Goal: Information Seeking & Learning: Learn about a topic

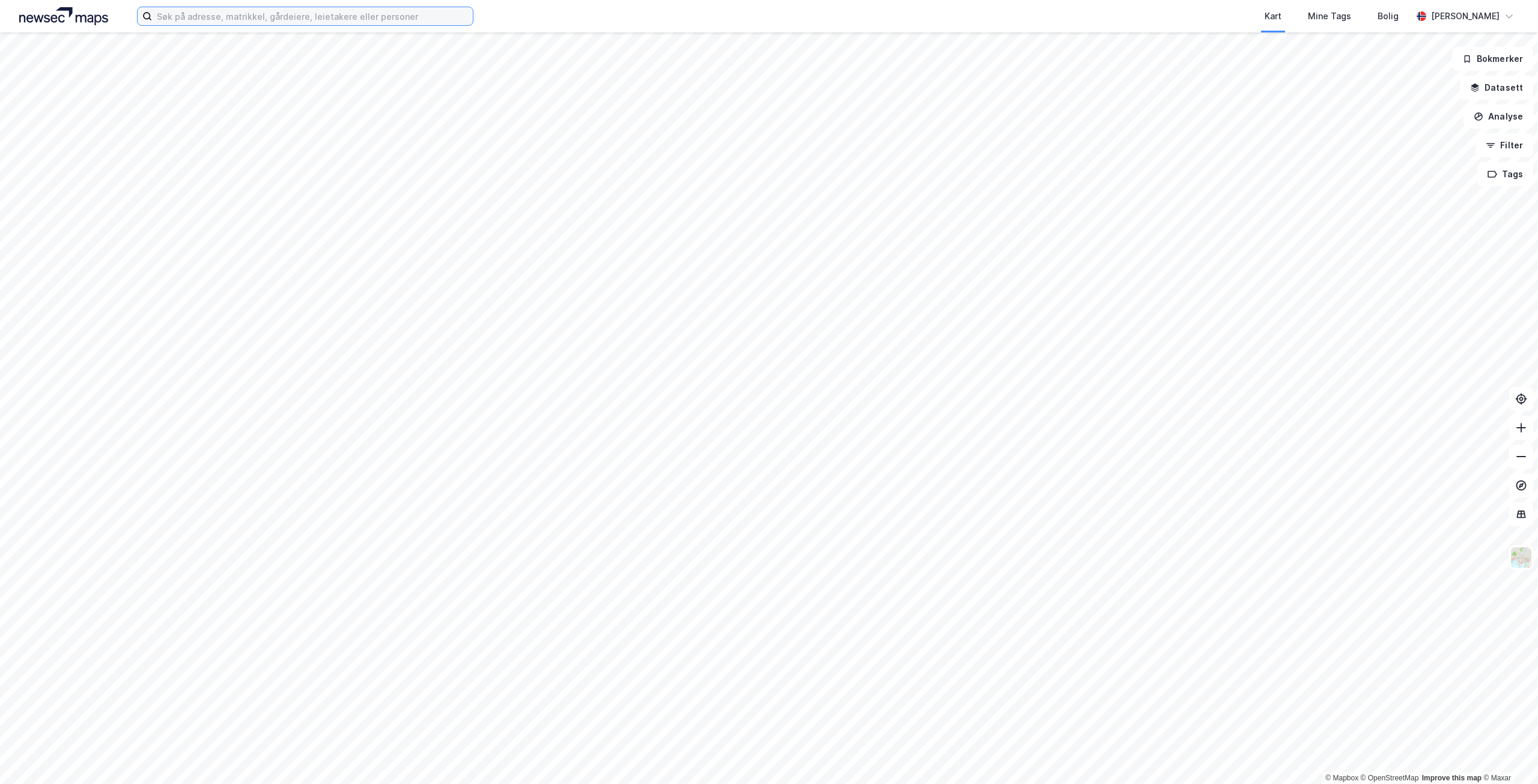
click at [185, 11] on input at bounding box center [312, 16] width 321 height 18
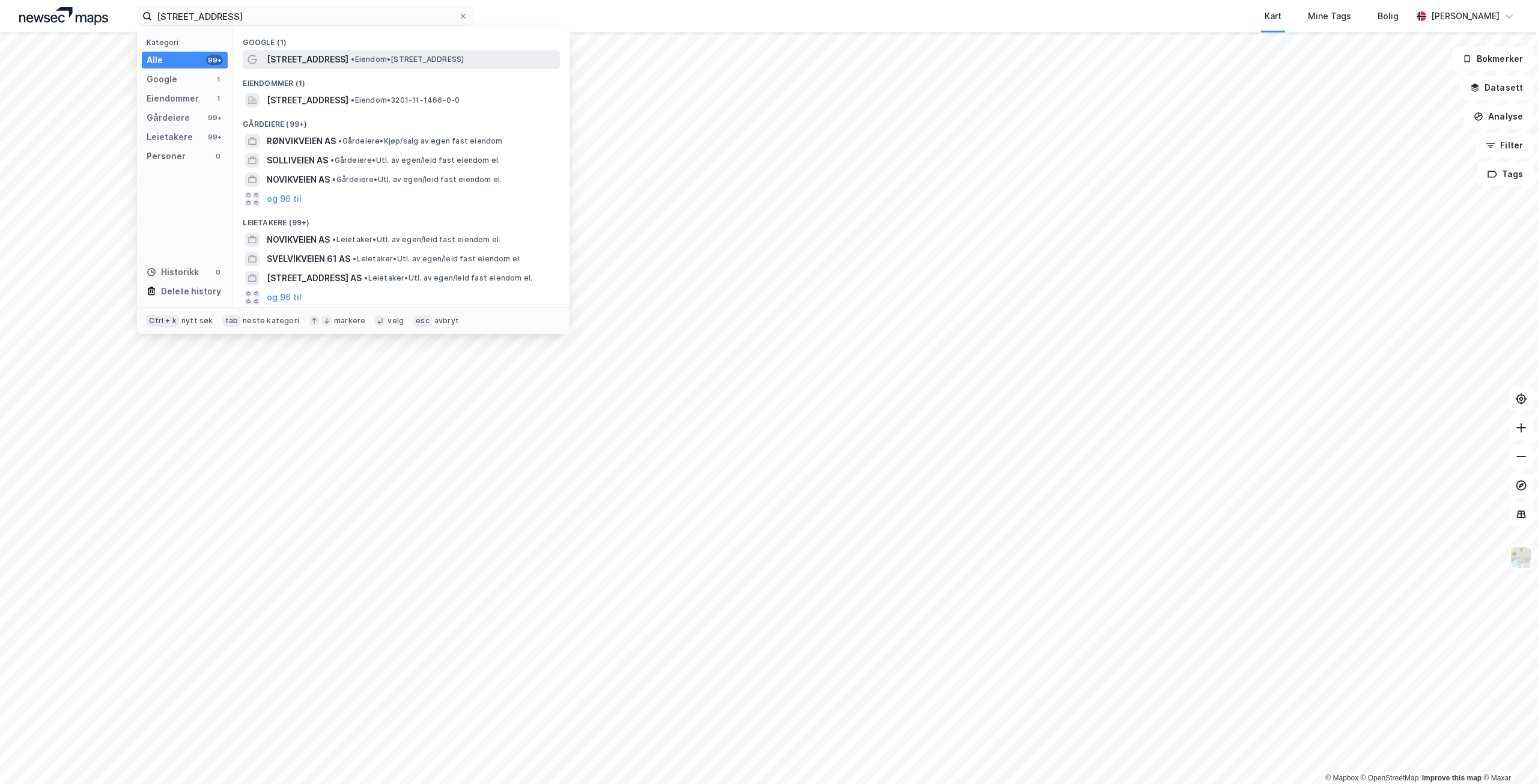
click at [351, 56] on span "• Eiendom • [STREET_ADDRESS]" at bounding box center [407, 59] width 113 height 10
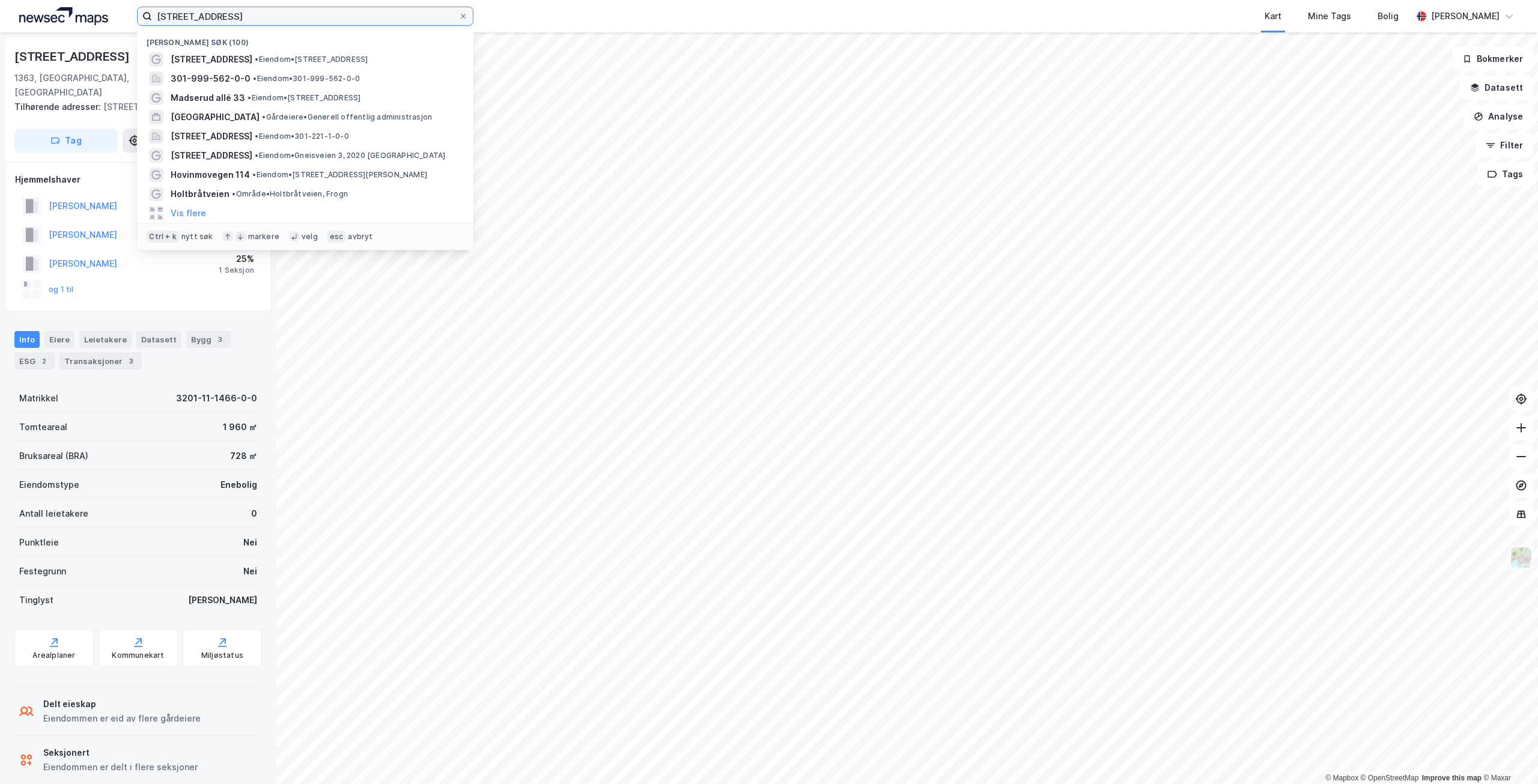
drag, startPoint x: 250, startPoint y: 13, endPoint x: 145, endPoint y: 6, distance: 105.2
click at [145, 6] on div "[STREET_ADDRESS] Nylige søk (100) [STREET_ADDRESS] • Eiendom • [STREET_ADDRESS]…" at bounding box center [769, 16] width 1538 height 32
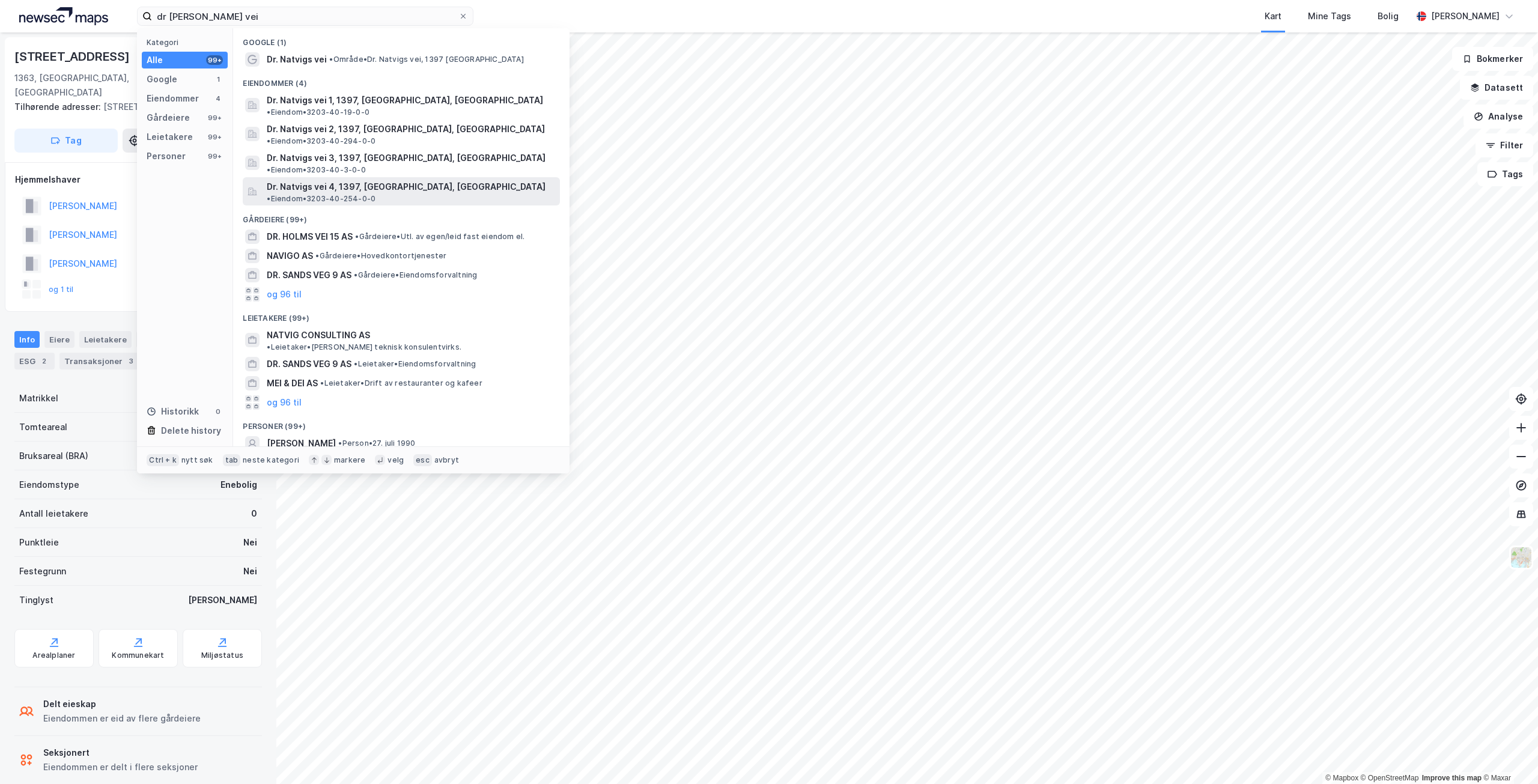
click at [289, 180] on span "Dr. Natvigs vei 4, 1397, [GEOGRAPHIC_DATA], [GEOGRAPHIC_DATA]" at bounding box center [405, 187] width 279 height 15
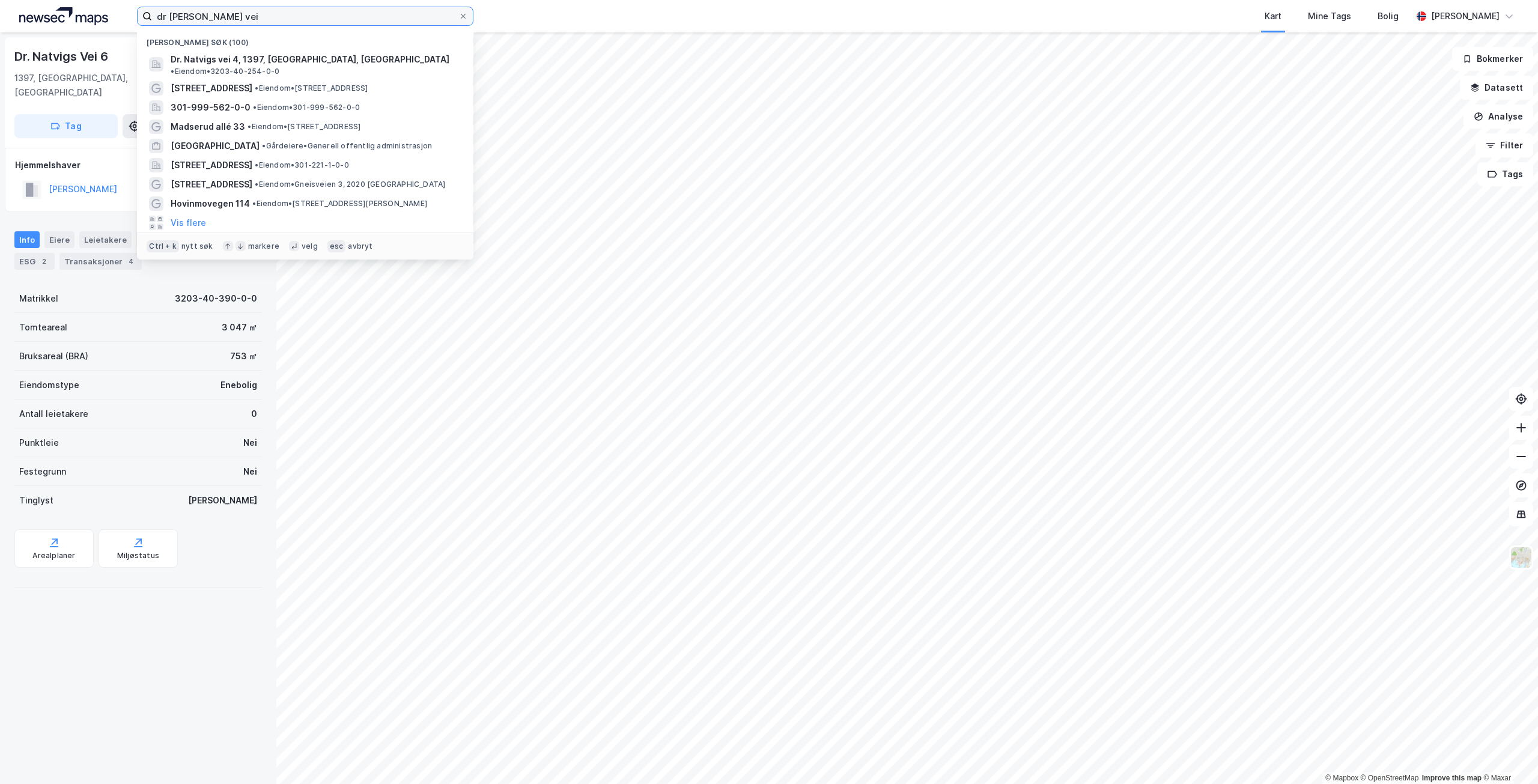
drag, startPoint x: 228, startPoint y: 14, endPoint x: 158, endPoint y: 15, distance: 70.0
click at [158, 15] on input "dr [PERSON_NAME] vei" at bounding box center [305, 16] width 306 height 18
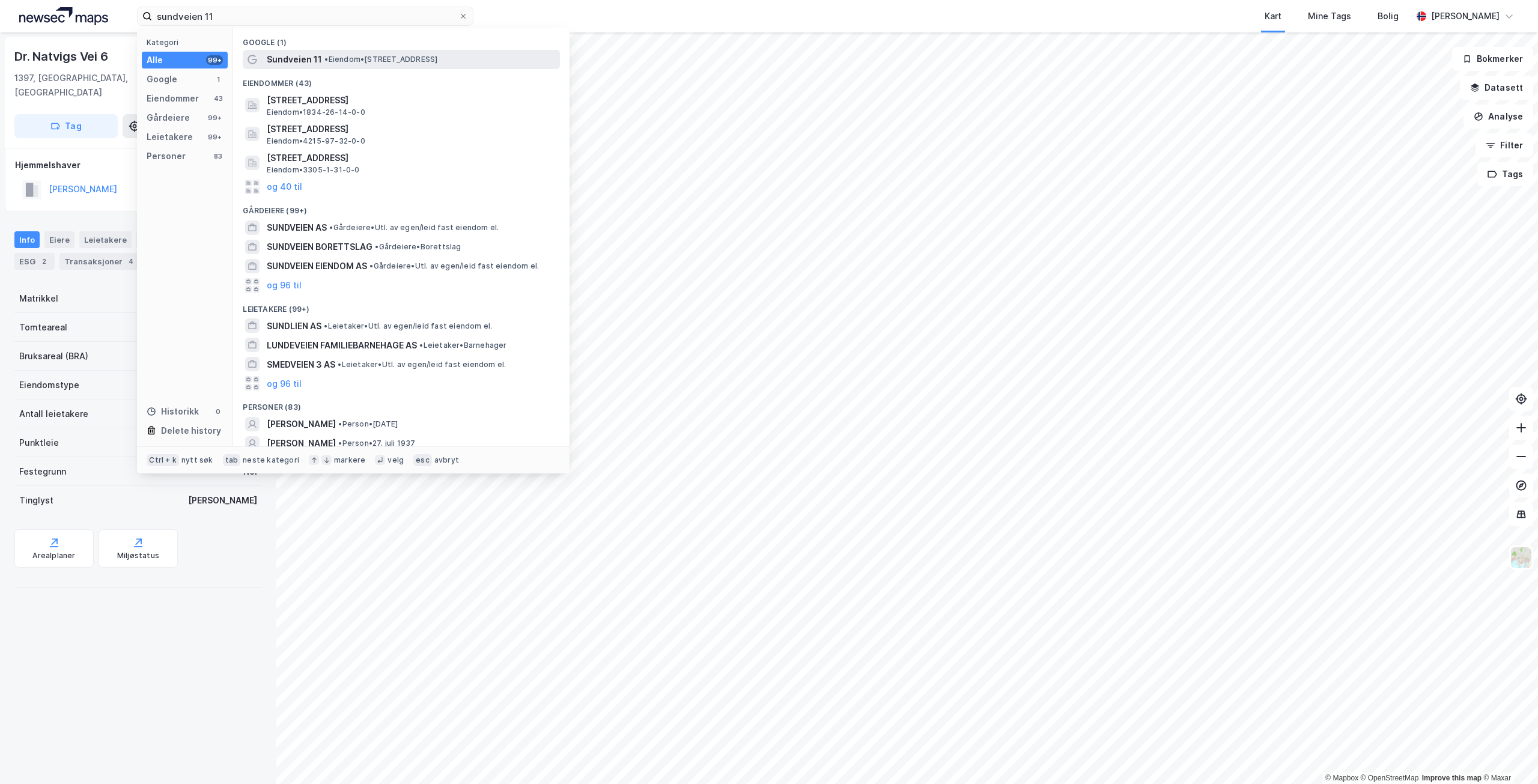
click at [337, 62] on span "• Eiendom • [STREET_ADDRESS]" at bounding box center [380, 59] width 113 height 10
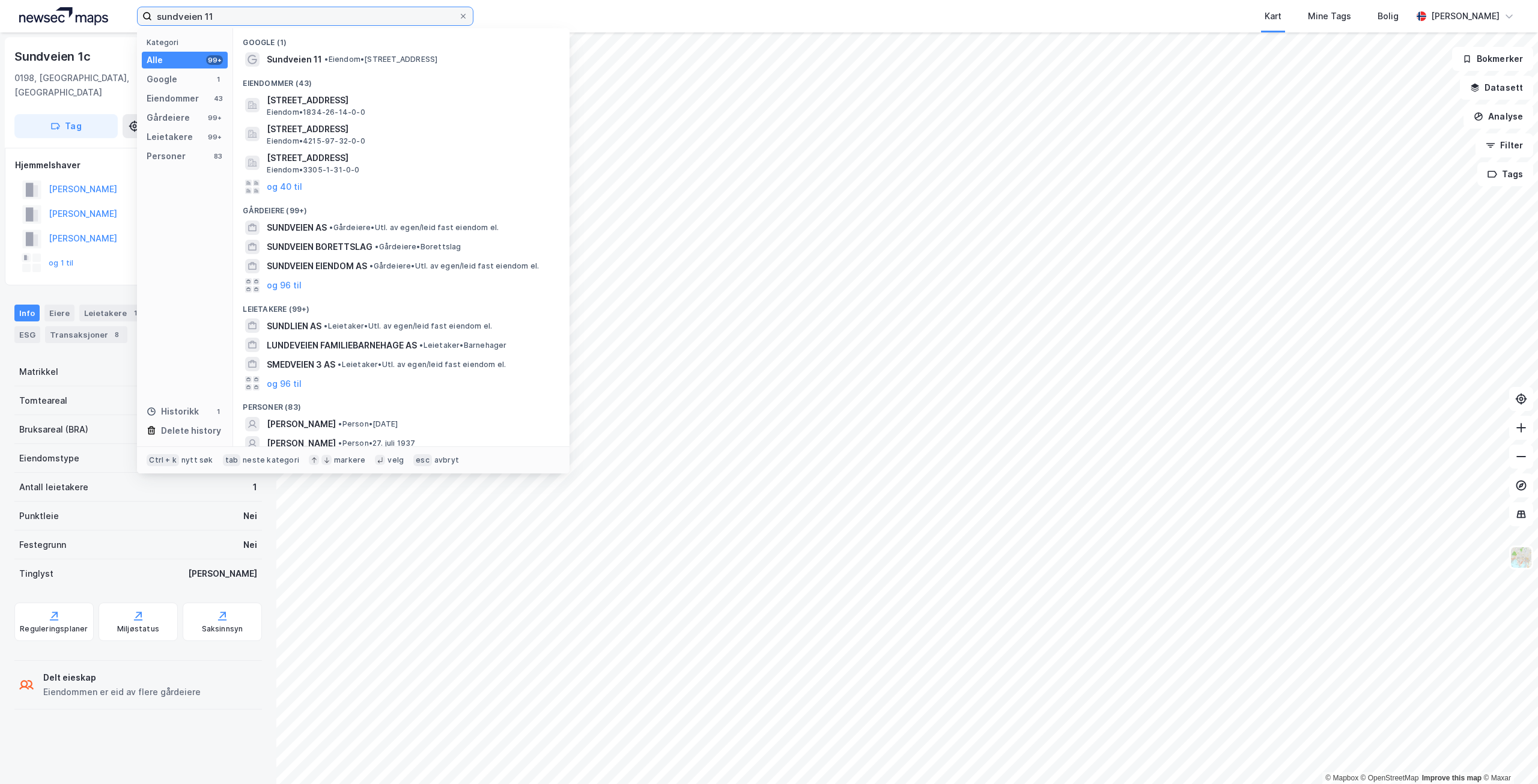
click at [242, 8] on input "sundveien 11" at bounding box center [305, 16] width 306 height 18
click at [339, 58] on span "• Eiendom • [STREET_ADDRESS]" at bounding box center [380, 59] width 113 height 10
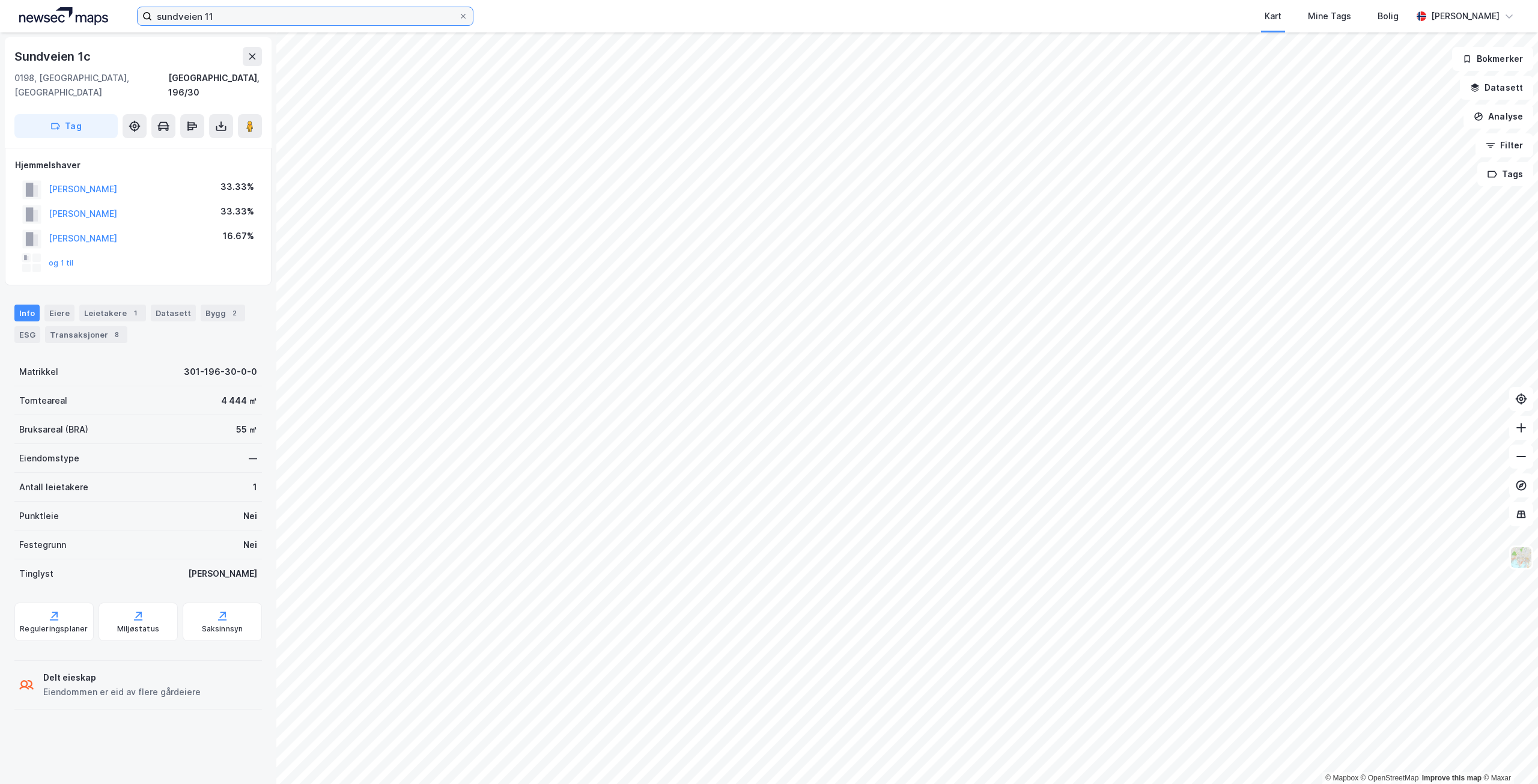
click at [223, 19] on input "sundveien 11" at bounding box center [305, 16] width 306 height 18
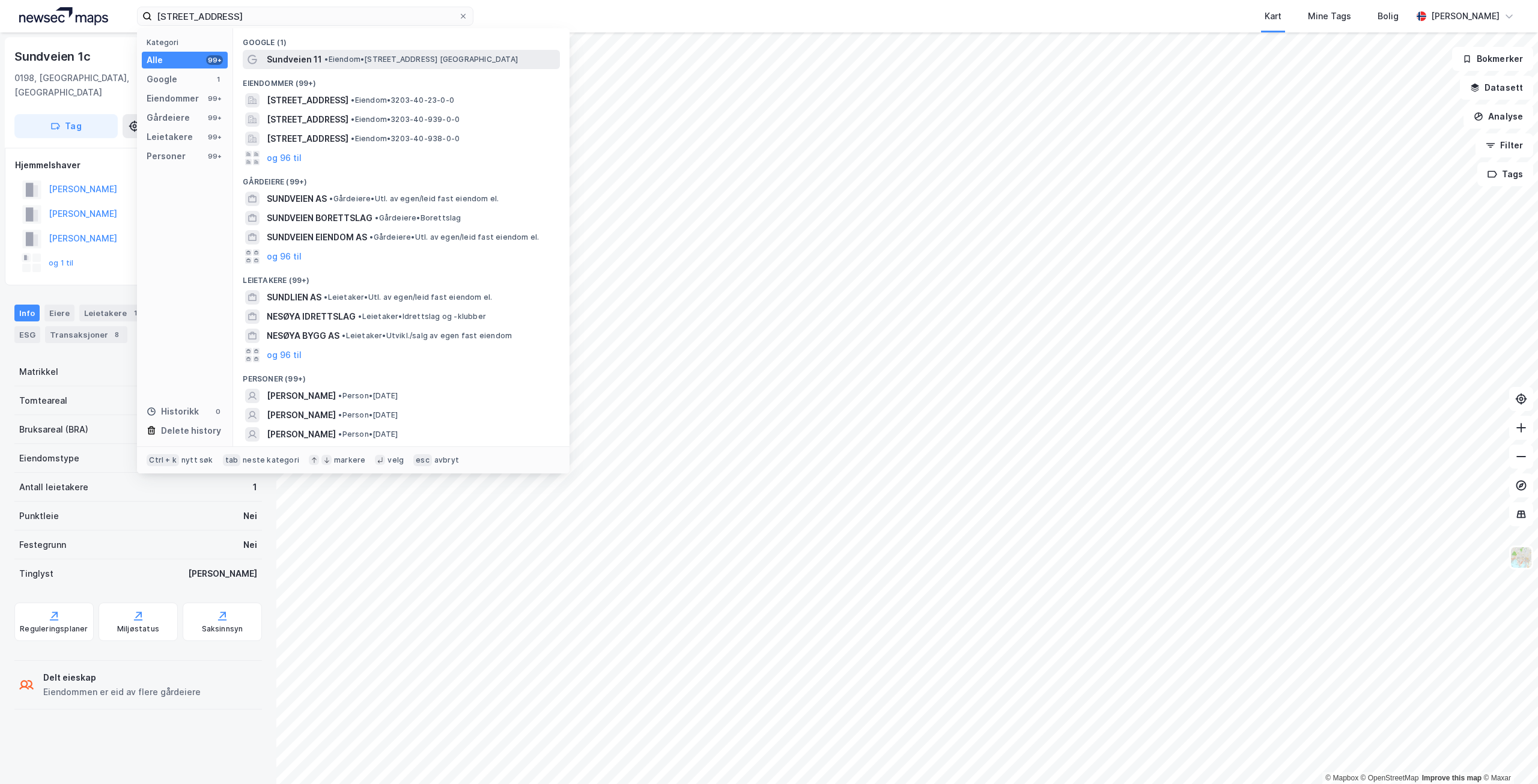
click at [401, 55] on span "• Eiendom • [STREET_ADDRESS]" at bounding box center [421, 59] width 193 height 10
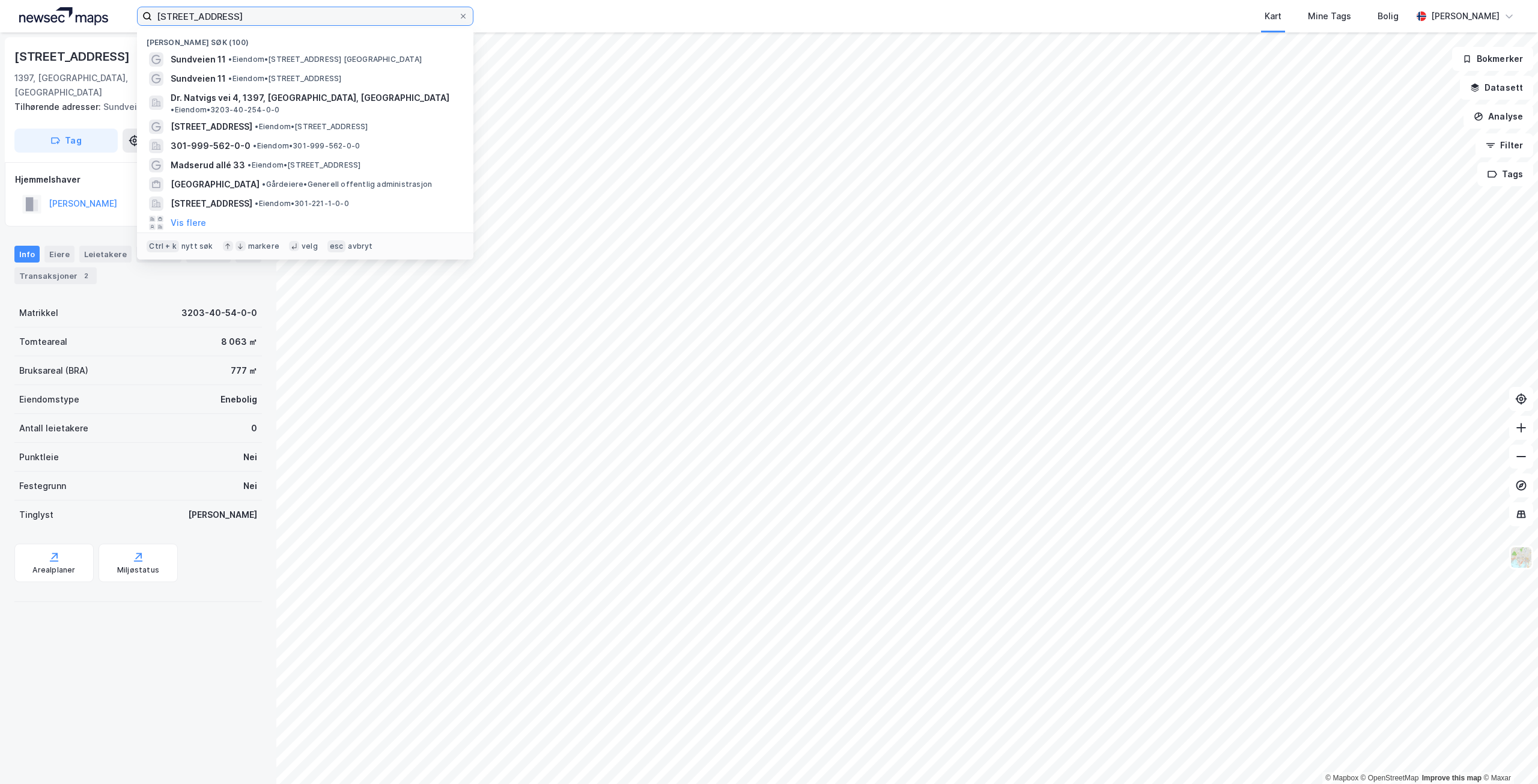
drag, startPoint x: 282, startPoint y: 14, endPoint x: 102, endPoint y: 7, distance: 180.1
click at [102, 7] on div "sundveien 11, nesøya Nylige søk (100) Sundveien 11 • Eiendom • [STREET_ADDRESS]…" at bounding box center [769, 16] width 1538 height 32
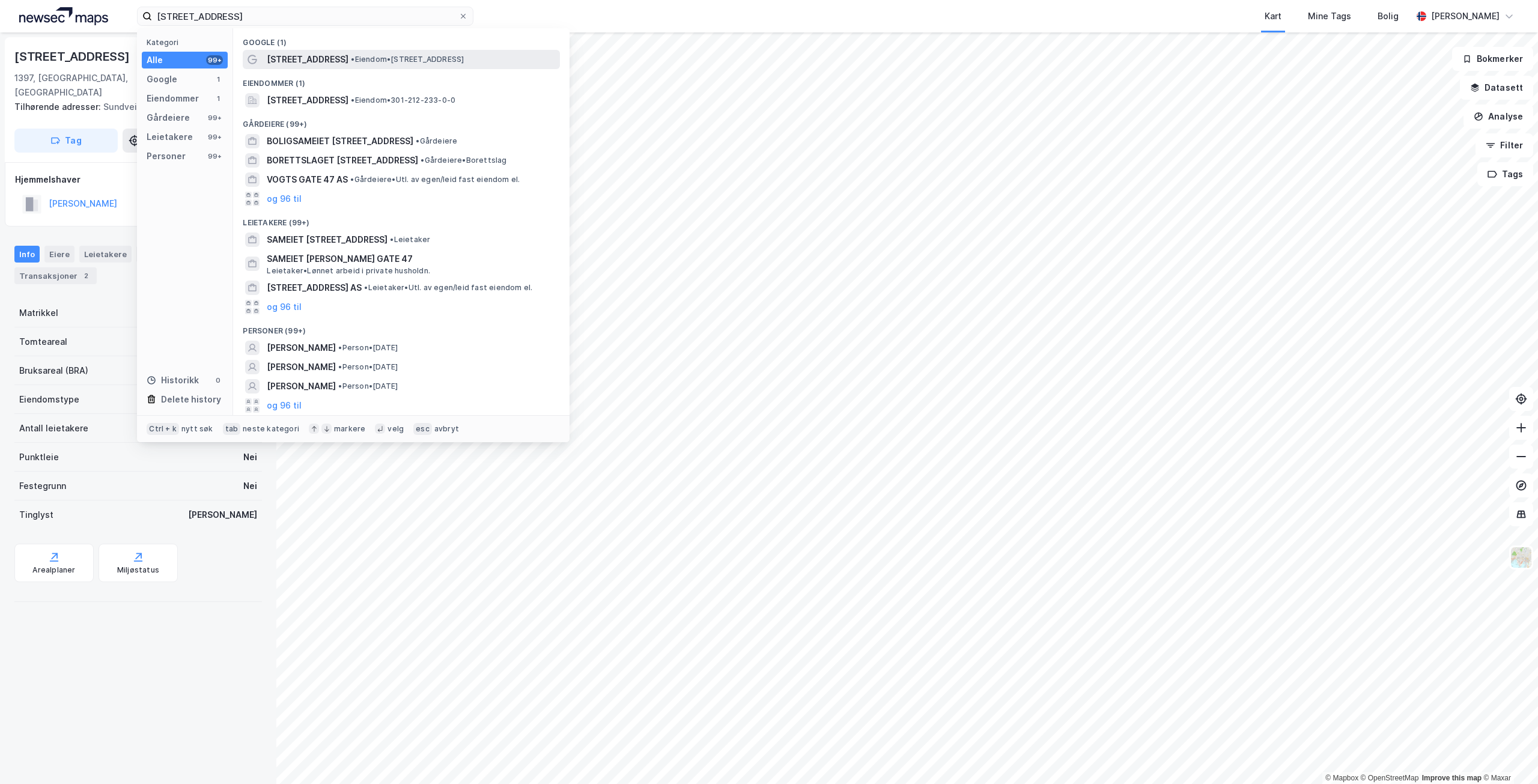
click at [377, 63] on span "• Eiendom • [STREET_ADDRESS]" at bounding box center [407, 59] width 113 height 10
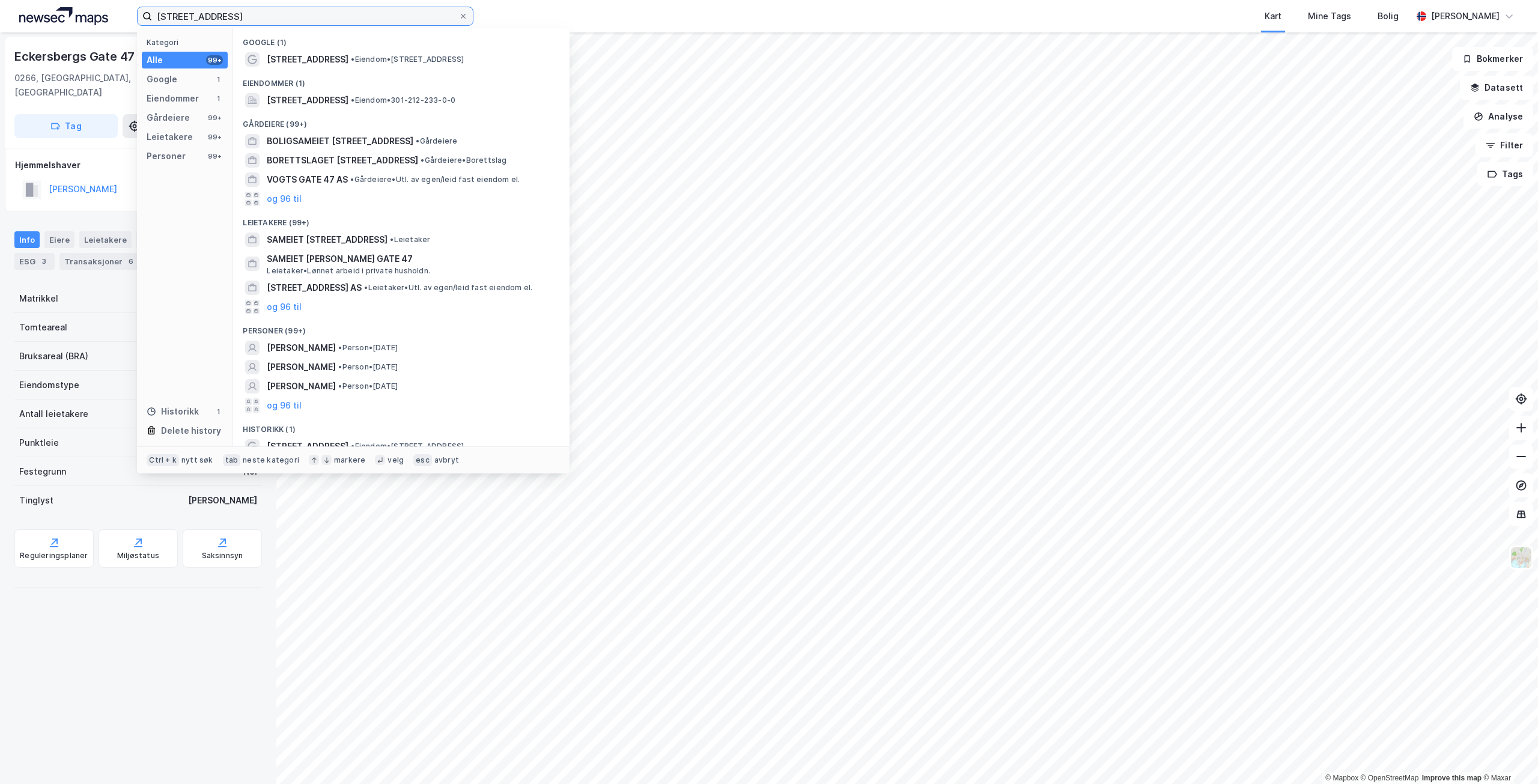
drag, startPoint x: 278, startPoint y: 17, endPoint x: 114, endPoint y: 10, distance: 164.1
click at [115, 11] on div "[STREET_ADDRESS] Kategori Alle 99+ Google 1 Eiendommer 1 Gårdeiere 99+ Leietake…" at bounding box center [769, 16] width 1538 height 32
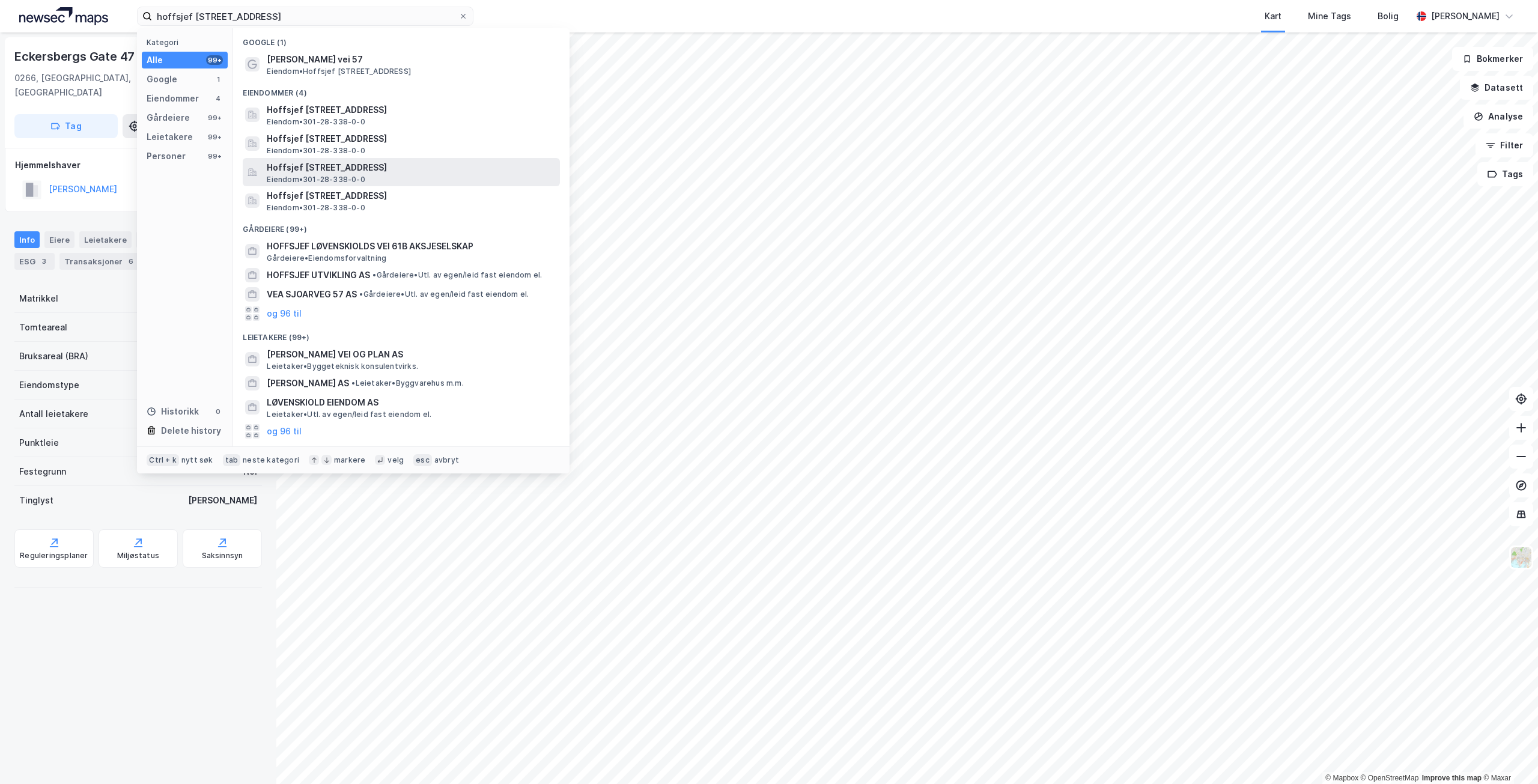
click at [344, 181] on span "Eiendom • 301-28-338-0-0" at bounding box center [315, 180] width 98 height 10
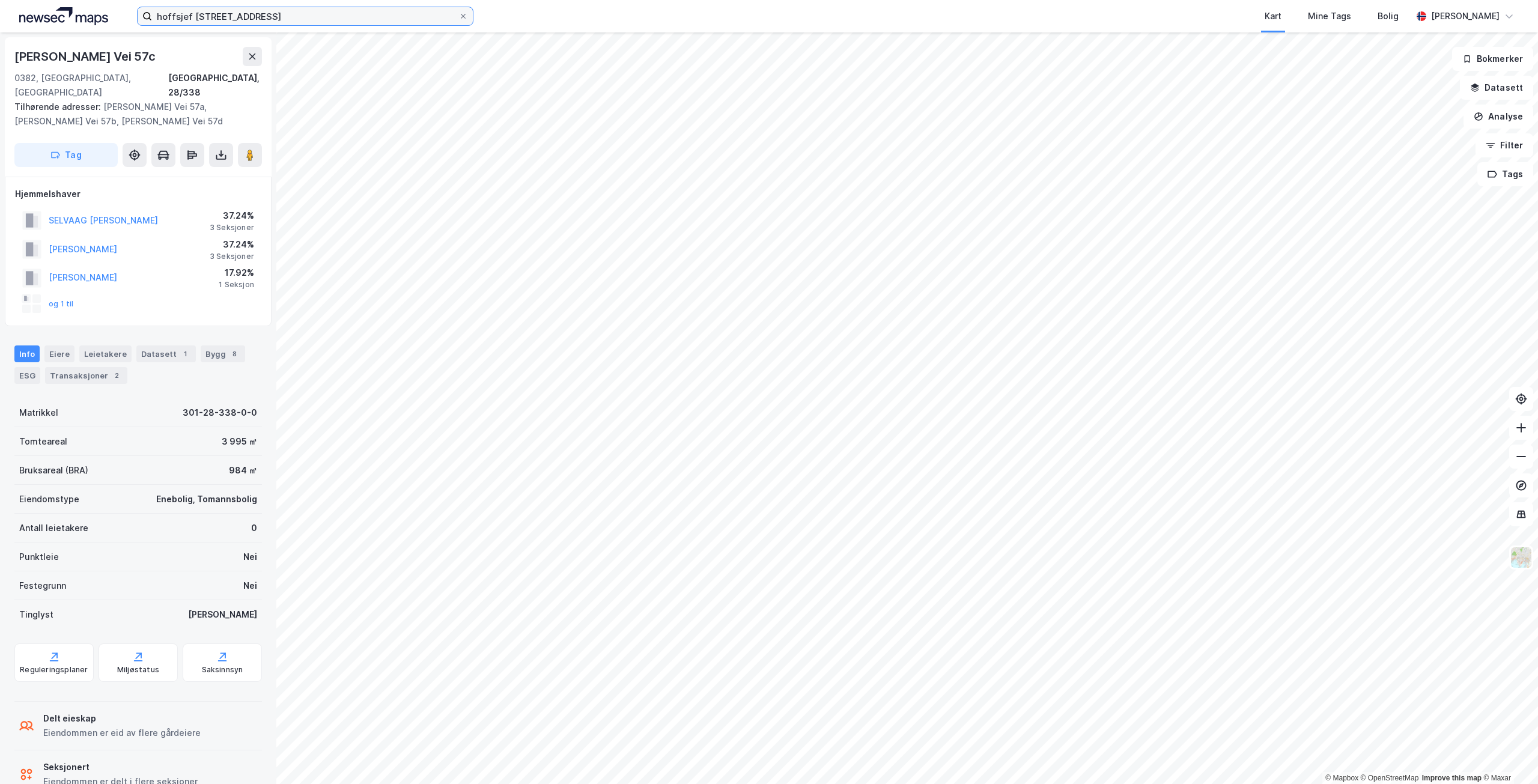
click at [278, 19] on input "hoffsjef [STREET_ADDRESS]" at bounding box center [305, 16] width 306 height 18
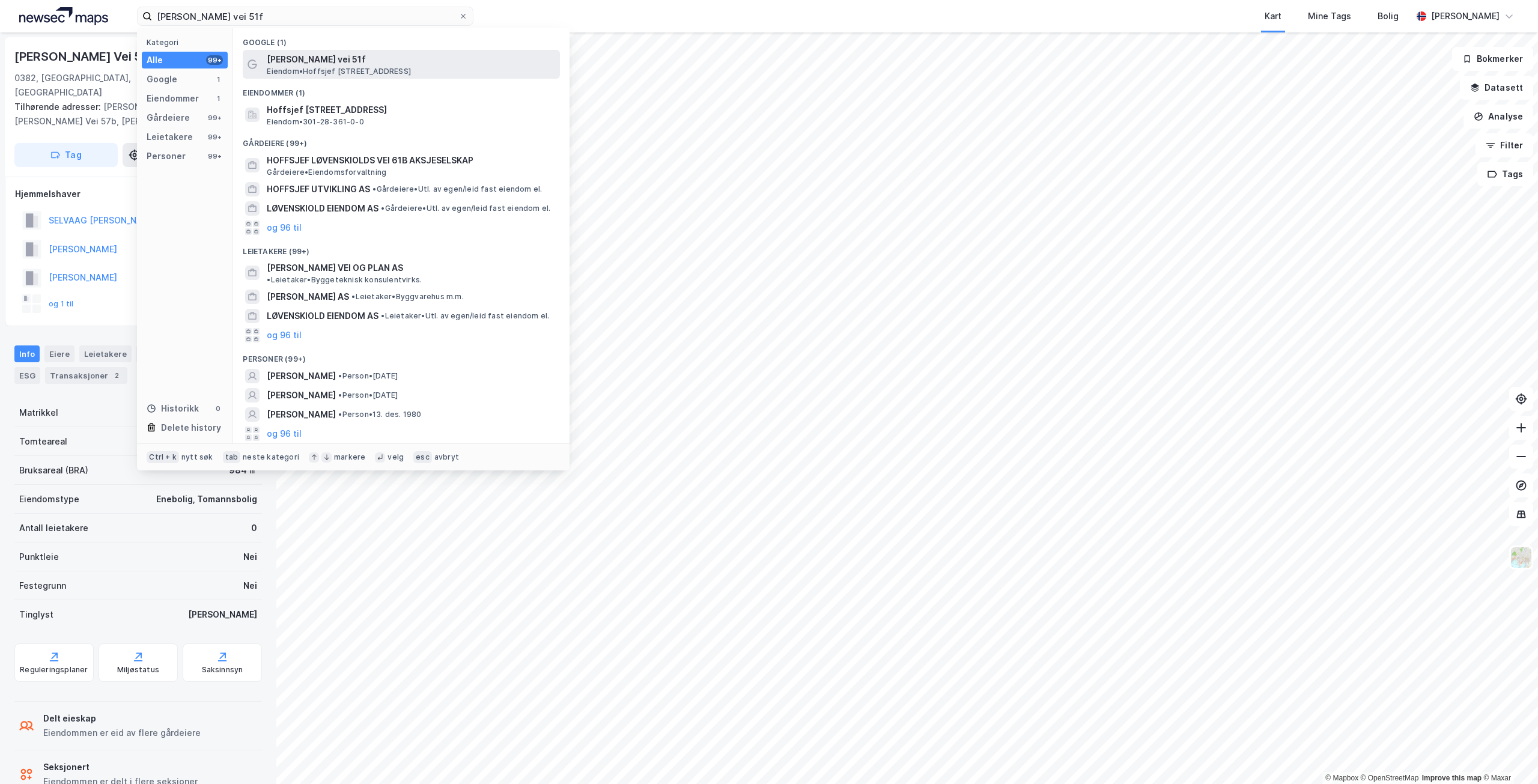
click at [358, 64] on span "[PERSON_NAME] vei 51f" at bounding box center [410, 59] width 288 height 15
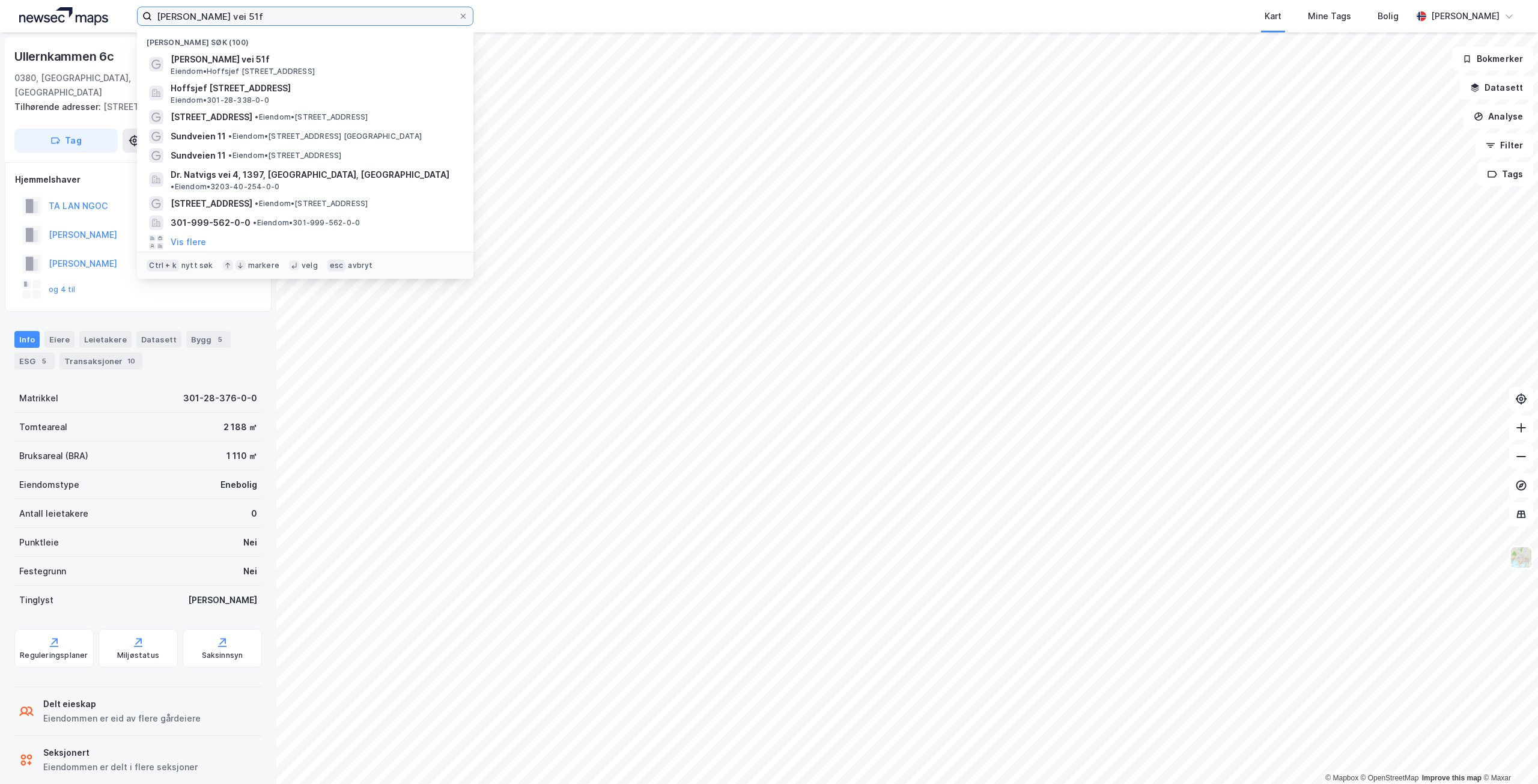
drag, startPoint x: 317, startPoint y: 20, endPoint x: 138, endPoint y: 25, distance: 179.1
click at [138, 25] on div "[PERSON_NAME] vei 51f" at bounding box center [305, 16] width 336 height 19
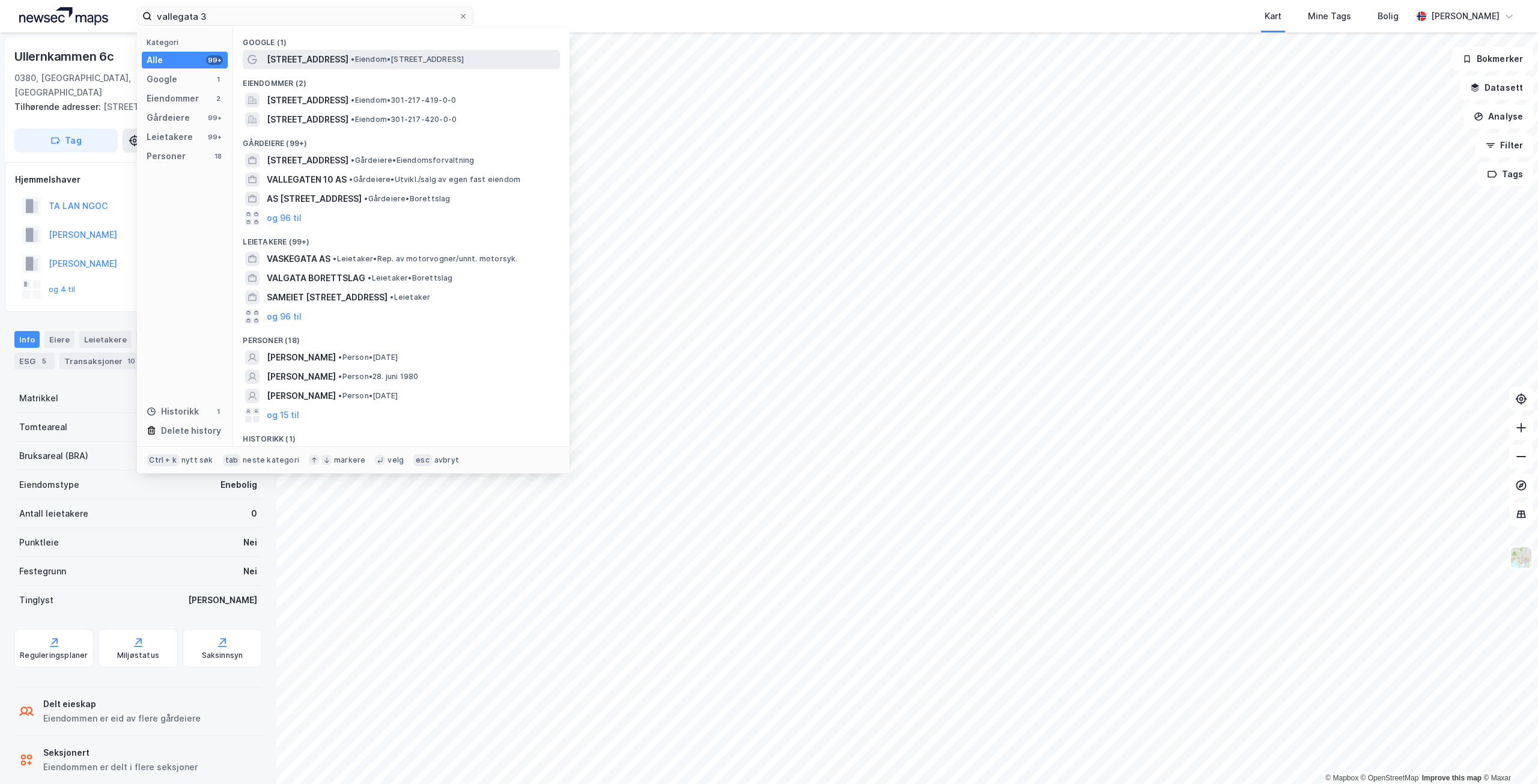
click at [382, 63] on span "• Eiendom • [STREET_ADDRESS]" at bounding box center [407, 59] width 113 height 10
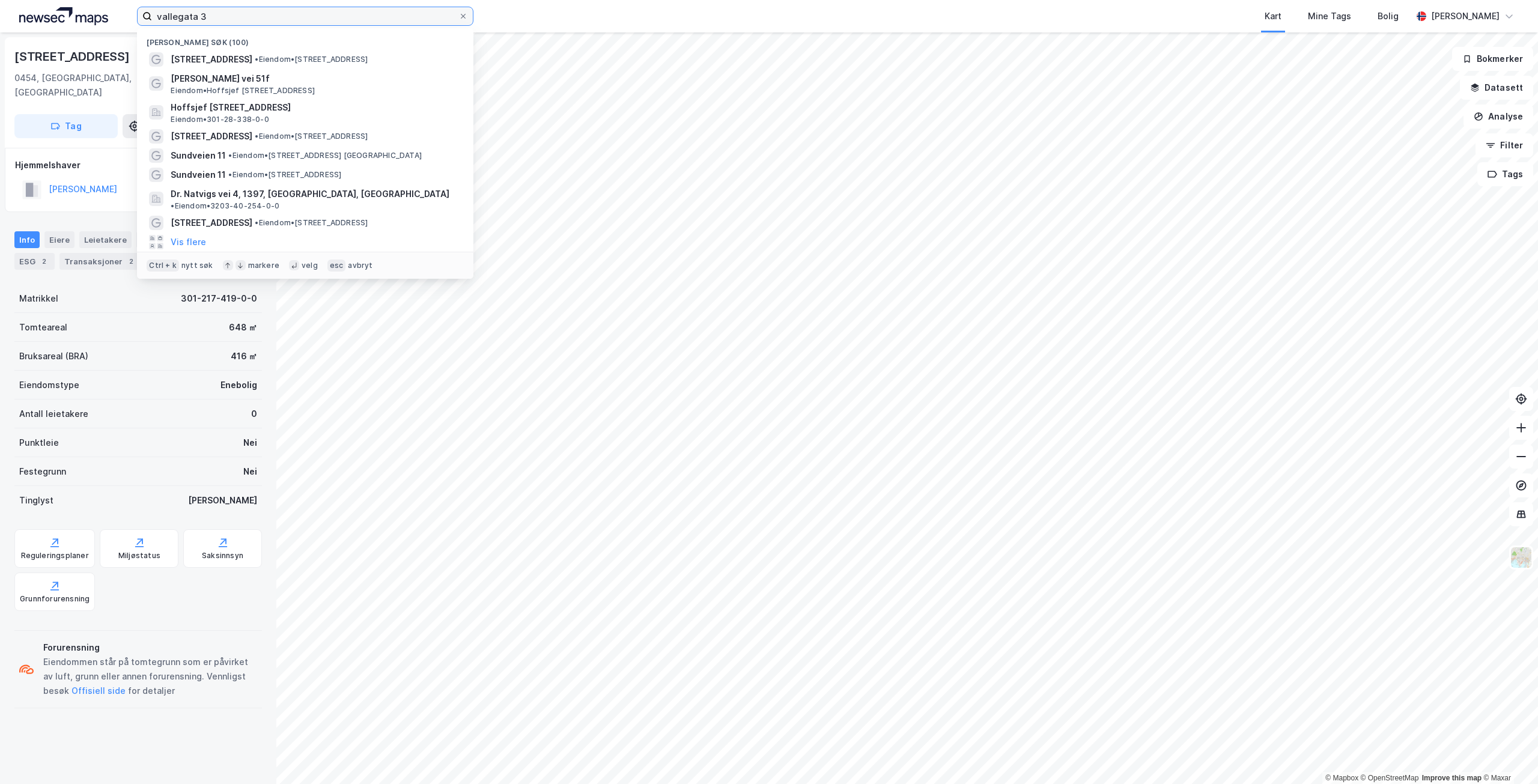
drag, startPoint x: 219, startPoint y: 15, endPoint x: 89, endPoint y: 4, distance: 130.5
click at [91, 6] on div "[STREET_ADDRESS] Nylige søk (100) [STREET_ADDRESS] • Eiendom • [STREET_ADDRESS]…" at bounding box center [769, 16] width 1538 height 32
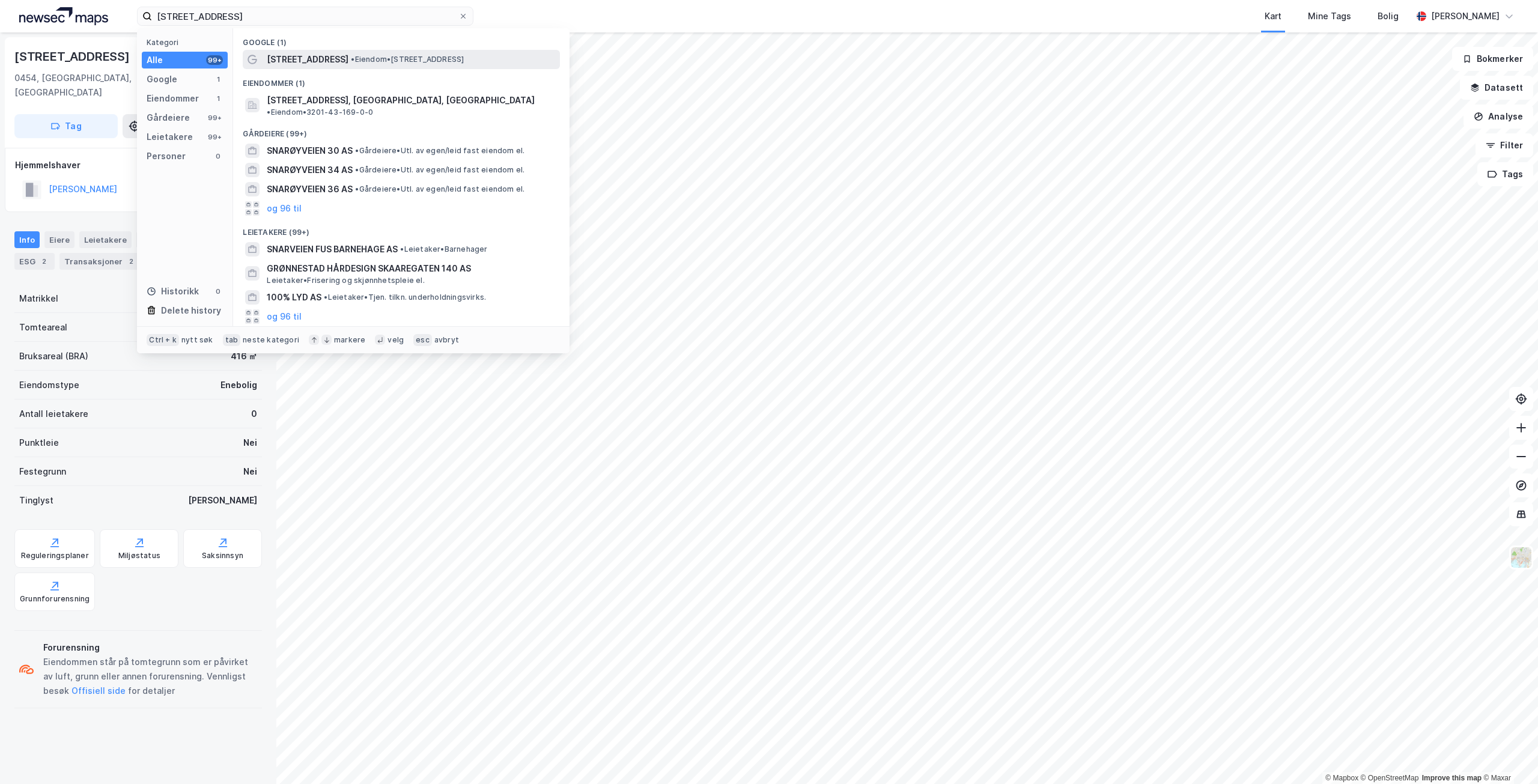
click at [368, 58] on span "• Eiendom • [STREET_ADDRESS]" at bounding box center [407, 59] width 113 height 10
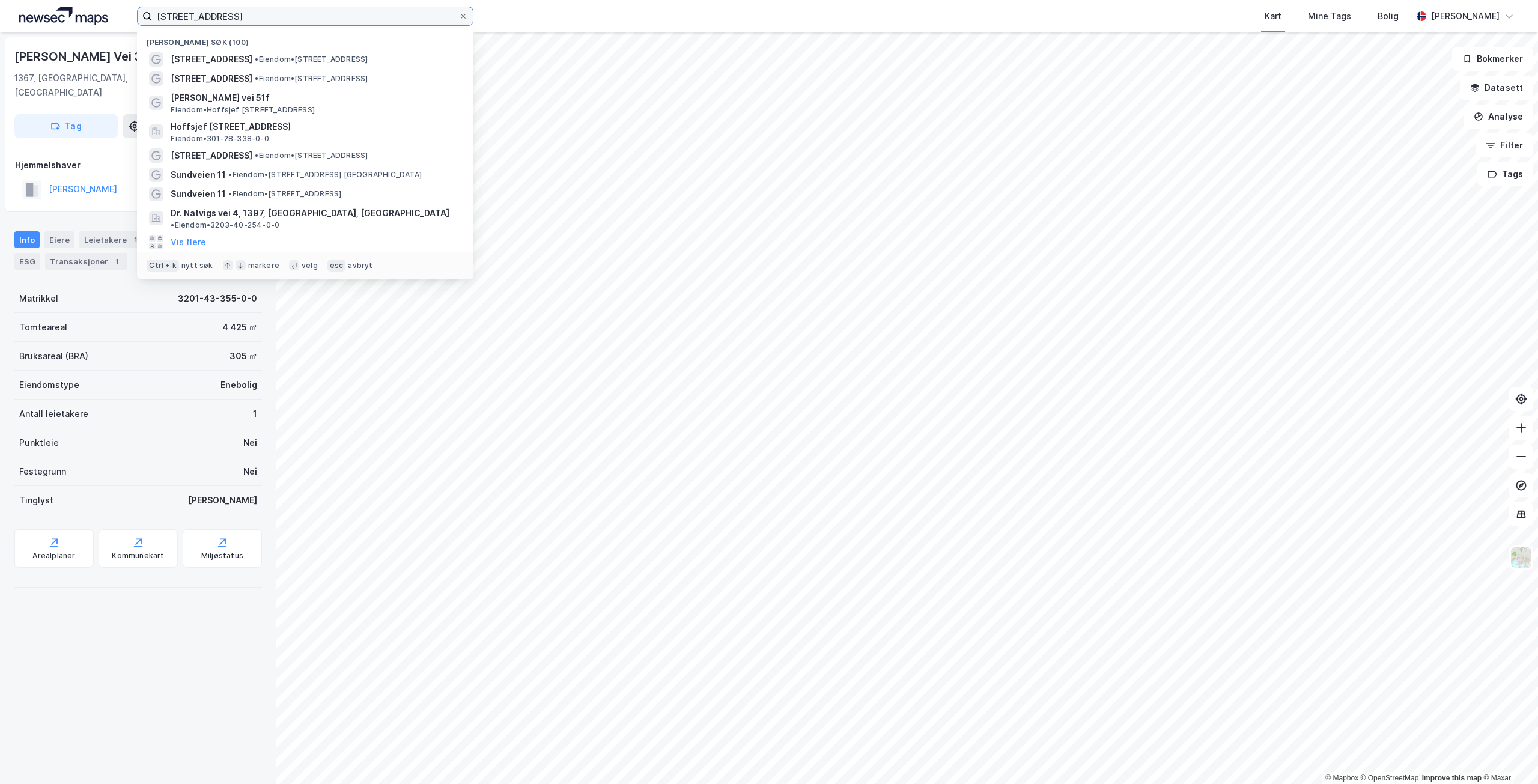
drag, startPoint x: 245, startPoint y: 16, endPoint x: 122, endPoint y: 19, distance: 123.0
click at [122, 19] on div "[STREET_ADDRESS] Nylige søk (100) [STREET_ADDRESS] • Eiendom • [STREET_ADDRESS]…" at bounding box center [769, 16] width 1538 height 32
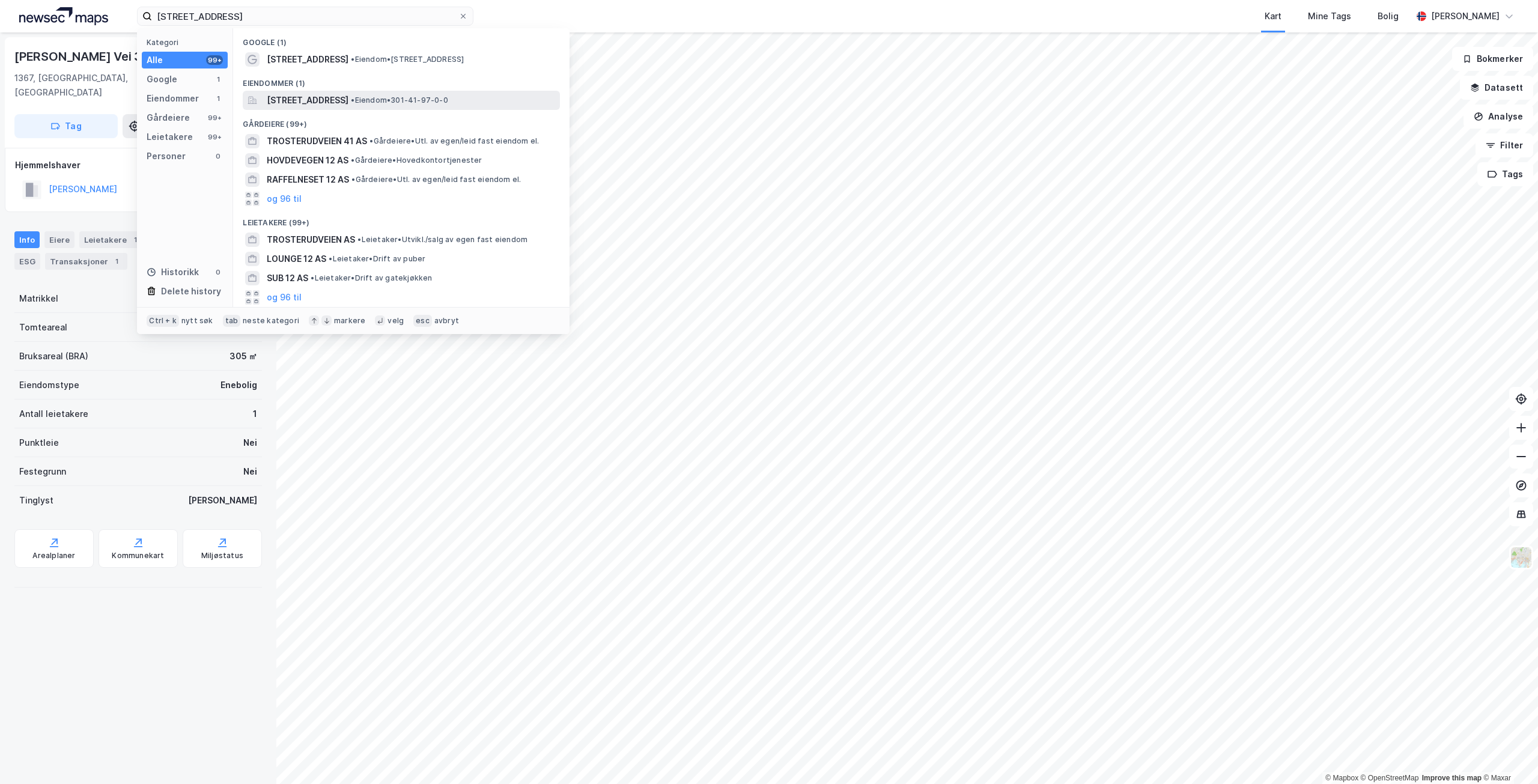
click at [349, 98] on span "[STREET_ADDRESS]" at bounding box center [307, 101] width 82 height 15
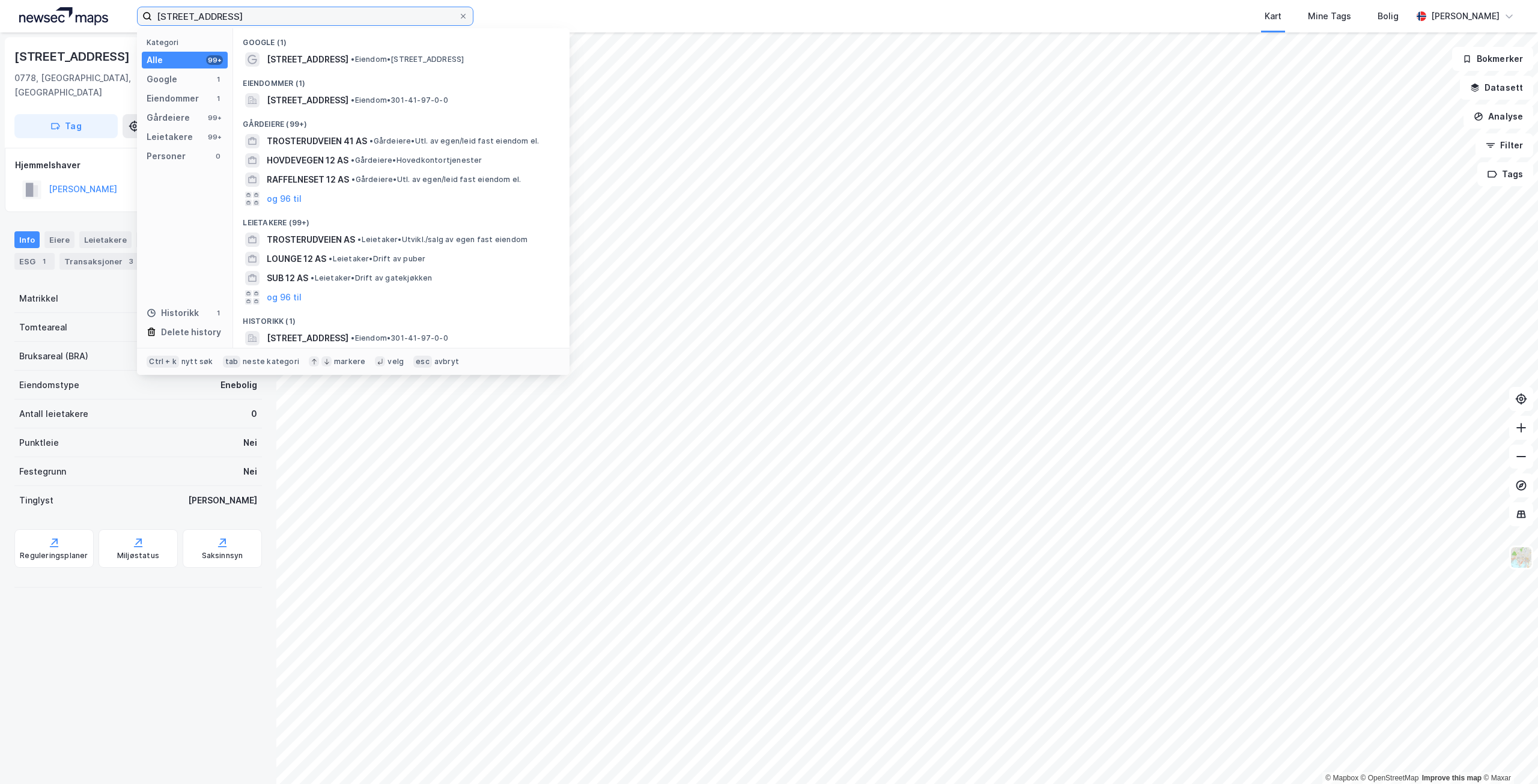
drag, startPoint x: 266, startPoint y: 11, endPoint x: 104, endPoint y: 19, distance: 162.2
click at [105, 22] on div "trosterudveien 12 Kategori Alle 99+ Google 1 Eiendommer 1 Gårdeiere 99+ Leietak…" at bounding box center [769, 16] width 1538 height 32
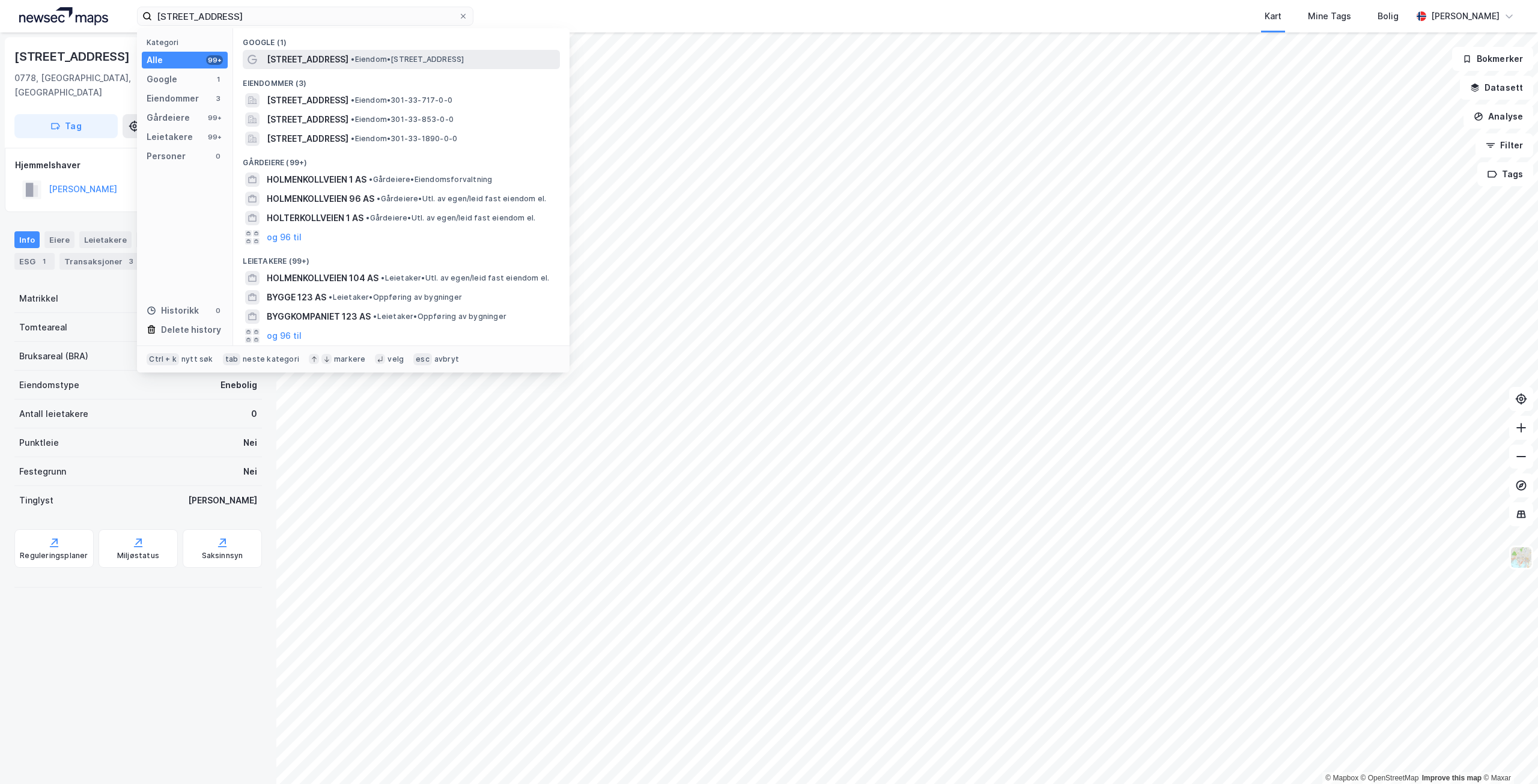
click at [314, 62] on span "[STREET_ADDRESS]" at bounding box center [307, 59] width 82 height 15
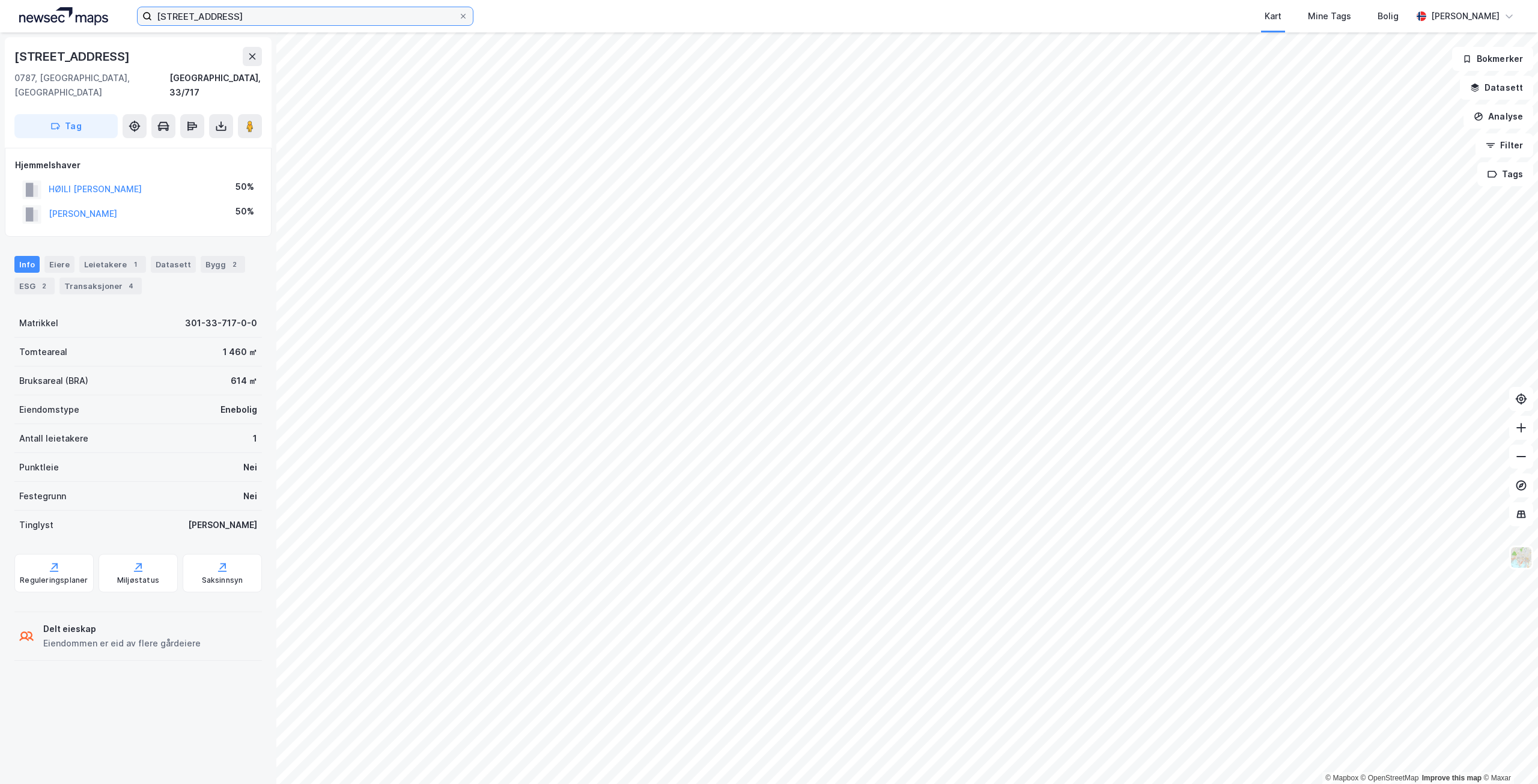
click at [261, 17] on input "[STREET_ADDRESS]" at bounding box center [305, 16] width 306 height 18
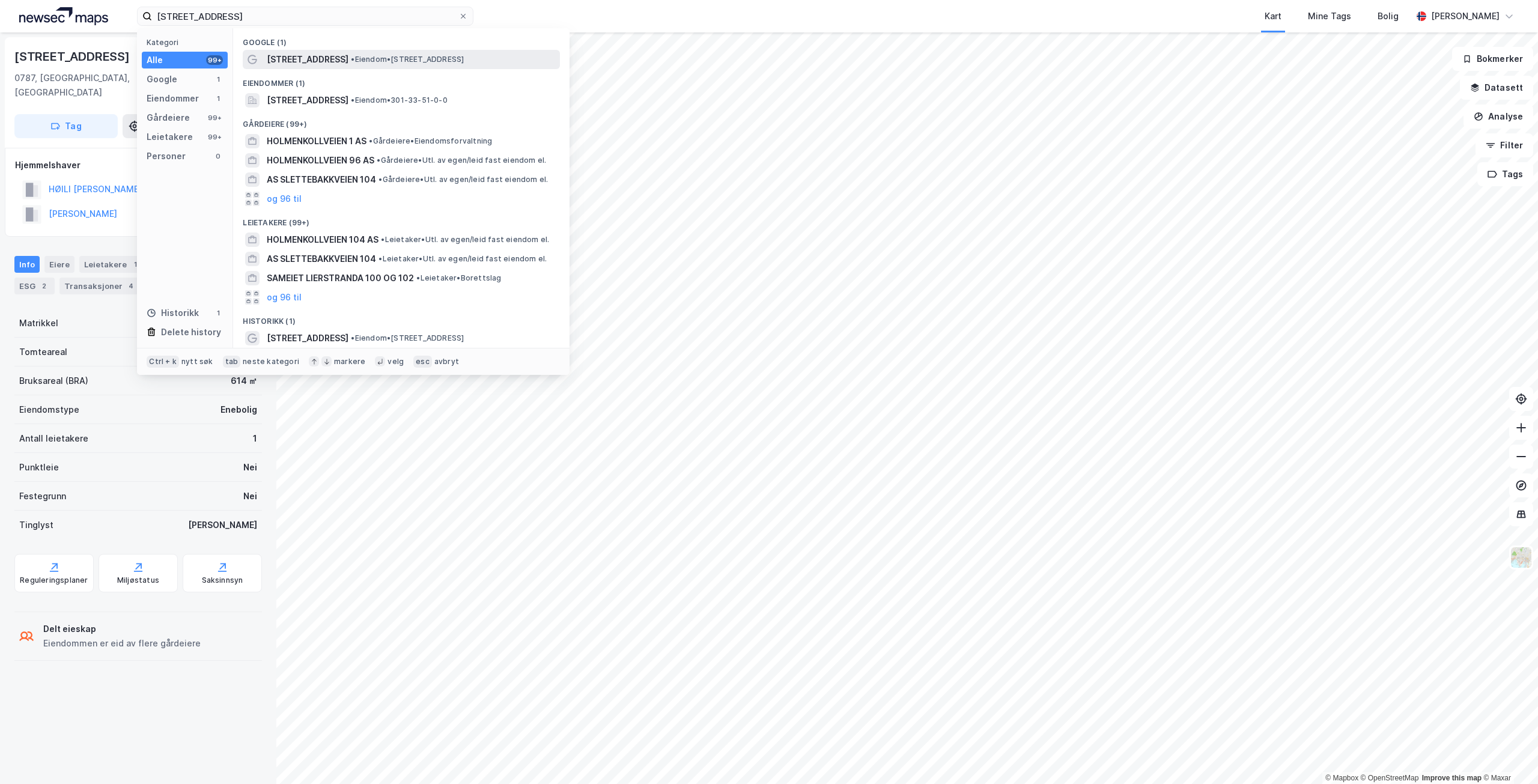
click at [318, 63] on span "[STREET_ADDRESS]" at bounding box center [307, 59] width 82 height 15
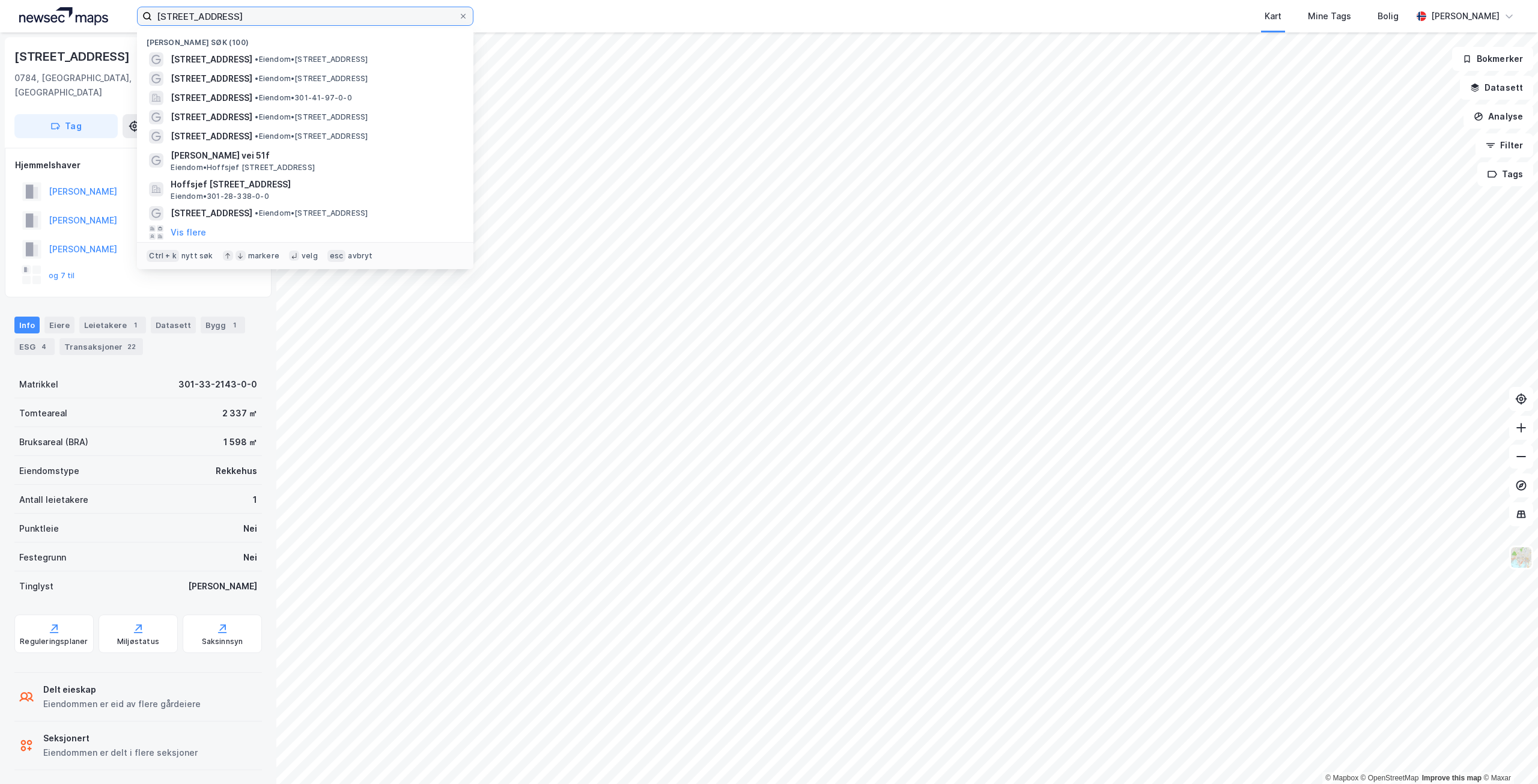
drag, startPoint x: 262, startPoint y: 17, endPoint x: 96, endPoint y: 11, distance: 166.1
click at [98, 15] on div "holmenkollveien 104 Nylige søk (100) [STREET_ADDRESS] • Eiendom • [STREET_ADDRE…" at bounding box center [769, 16] width 1538 height 32
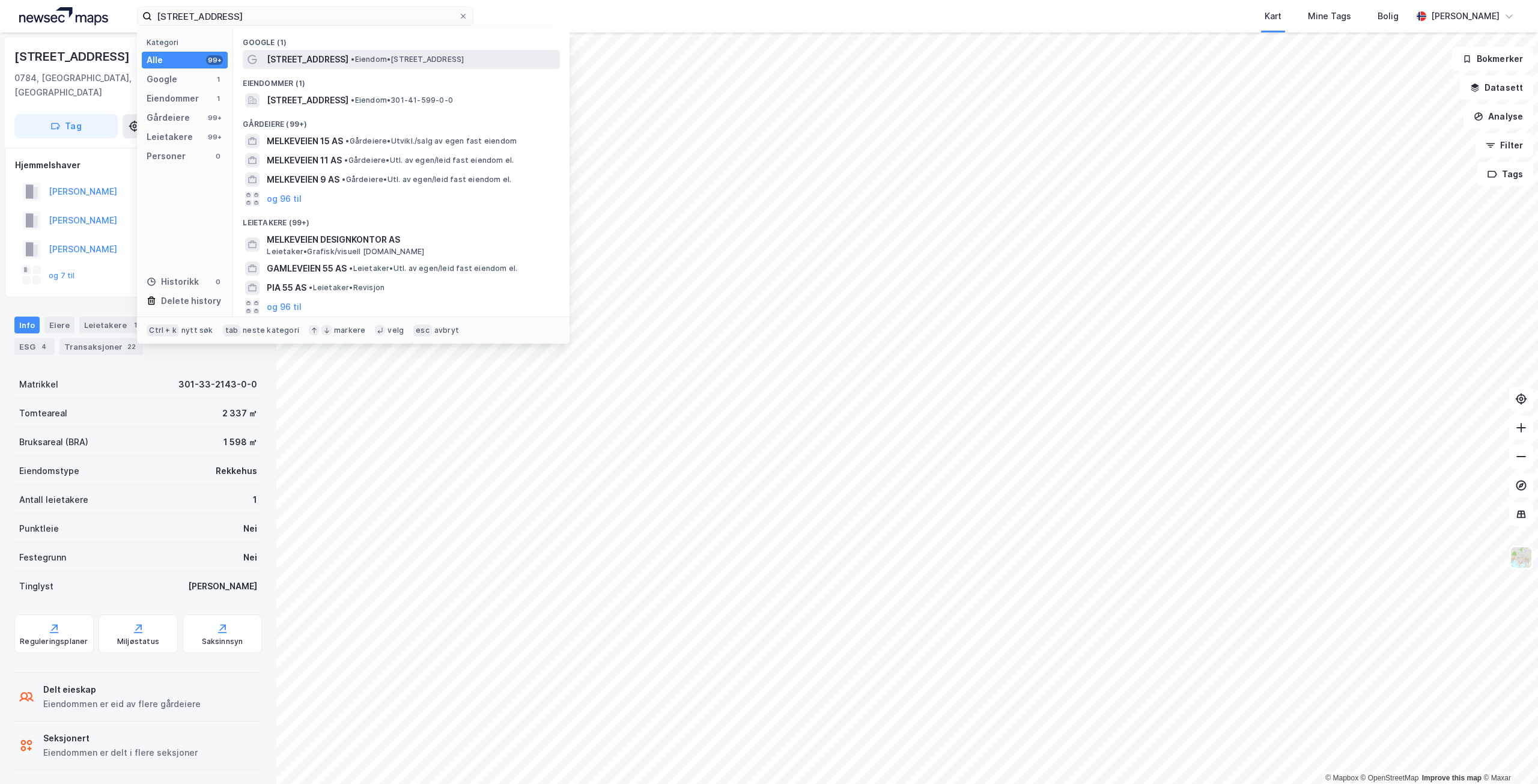
click at [314, 61] on span "[STREET_ADDRESS]" at bounding box center [307, 59] width 82 height 15
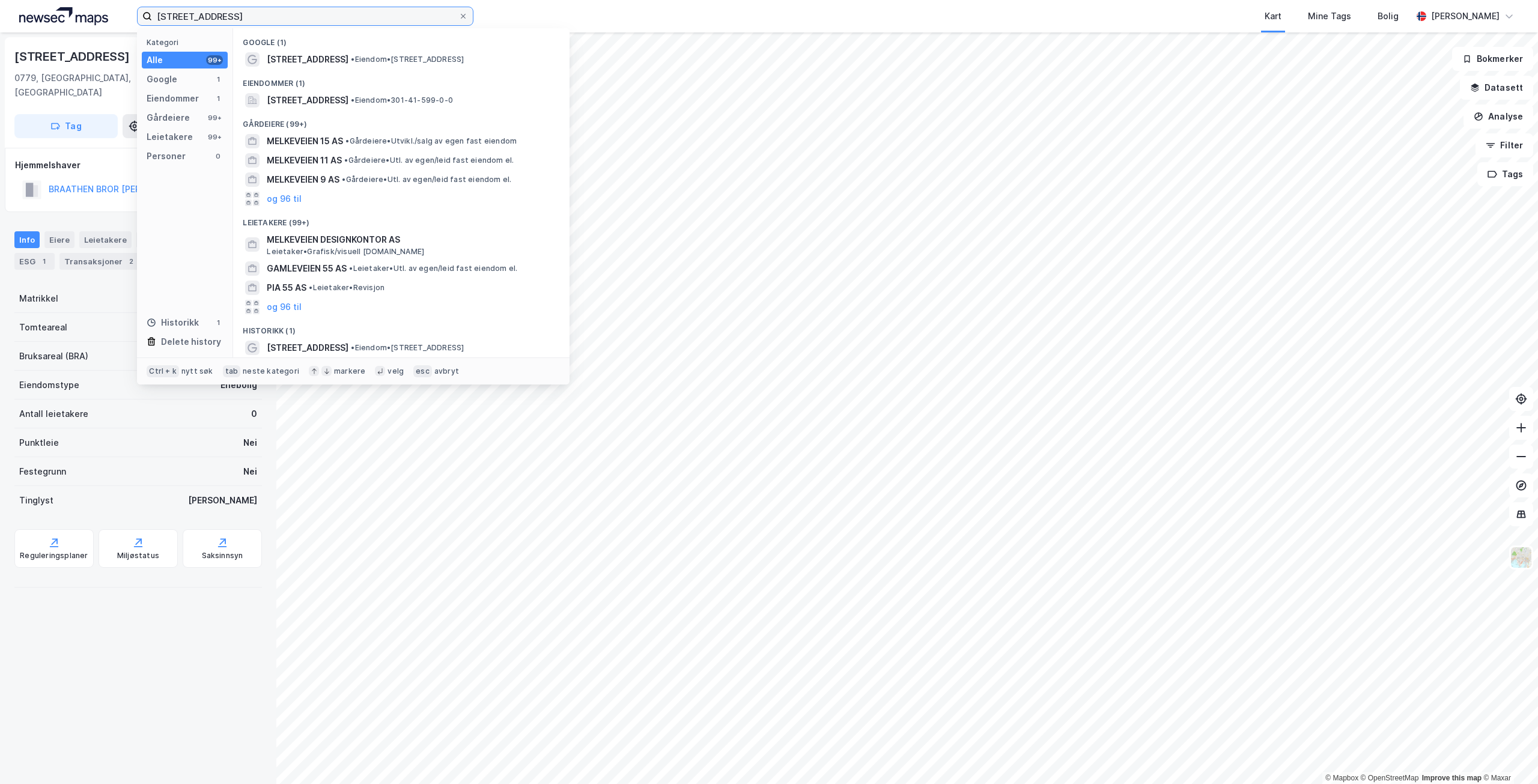
drag, startPoint x: 220, startPoint y: 19, endPoint x: 53, endPoint y: 7, distance: 167.4
click at [60, 15] on div "melkeveien 55 Kategori Alle 99+ Google 1 Eiendommer 1 Gårdeiere 99+ Leietakere …" at bounding box center [769, 16] width 1538 height 32
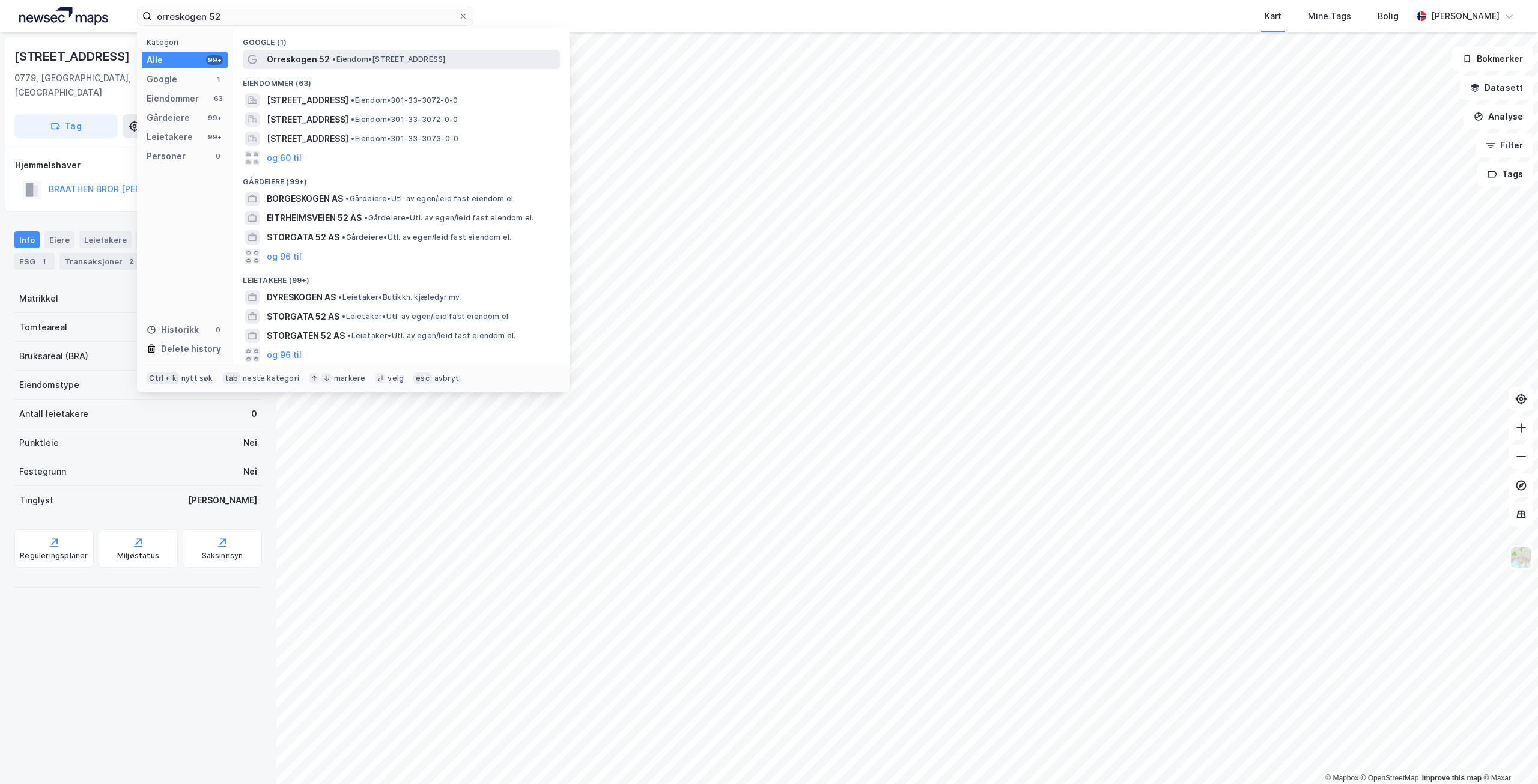
click at [357, 54] on div "Orreskogen 52 • Eiendom • [STREET_ADDRESS]" at bounding box center [412, 59] width 291 height 15
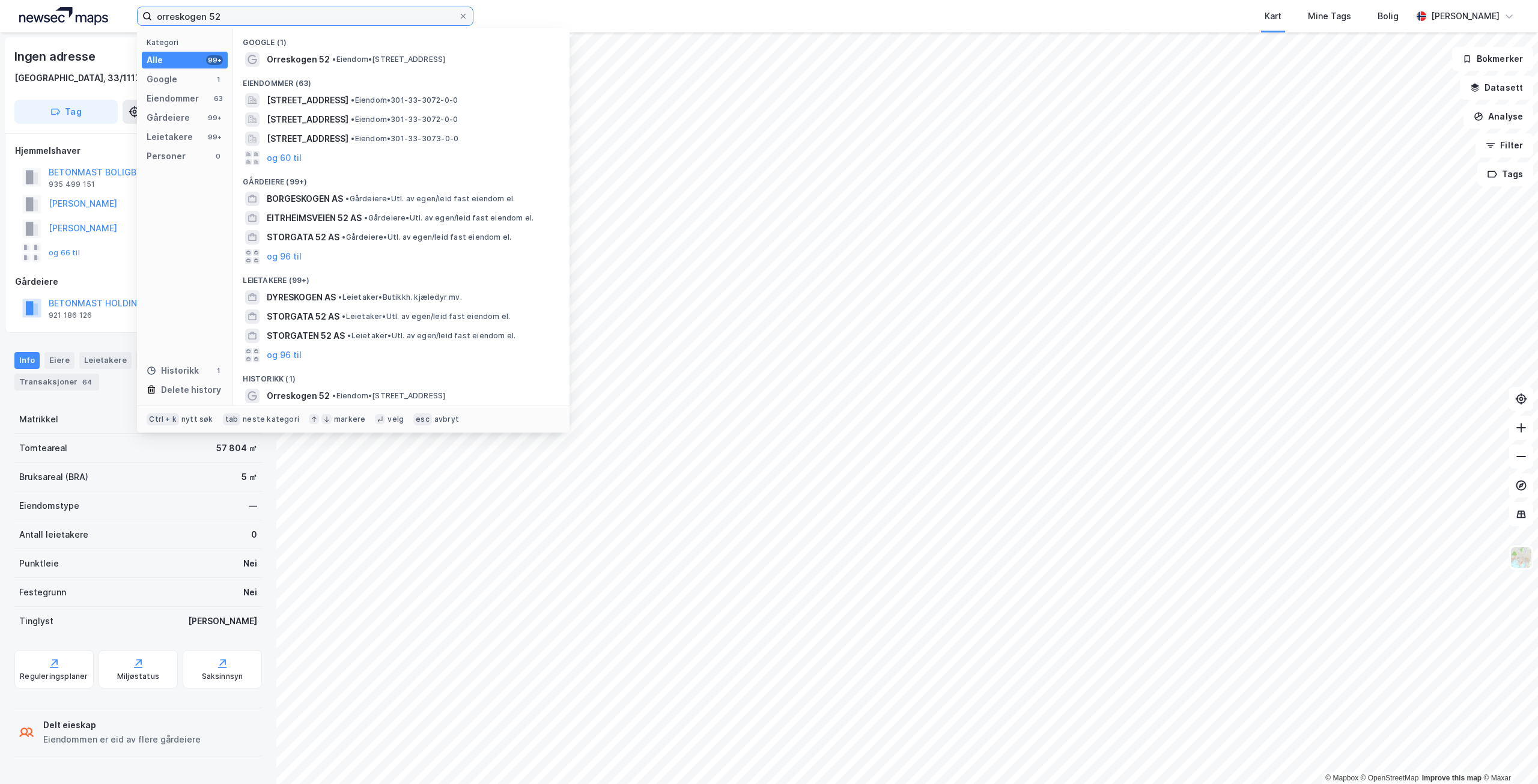
click at [232, 22] on input "orreskogen 52" at bounding box center [305, 16] width 306 height 18
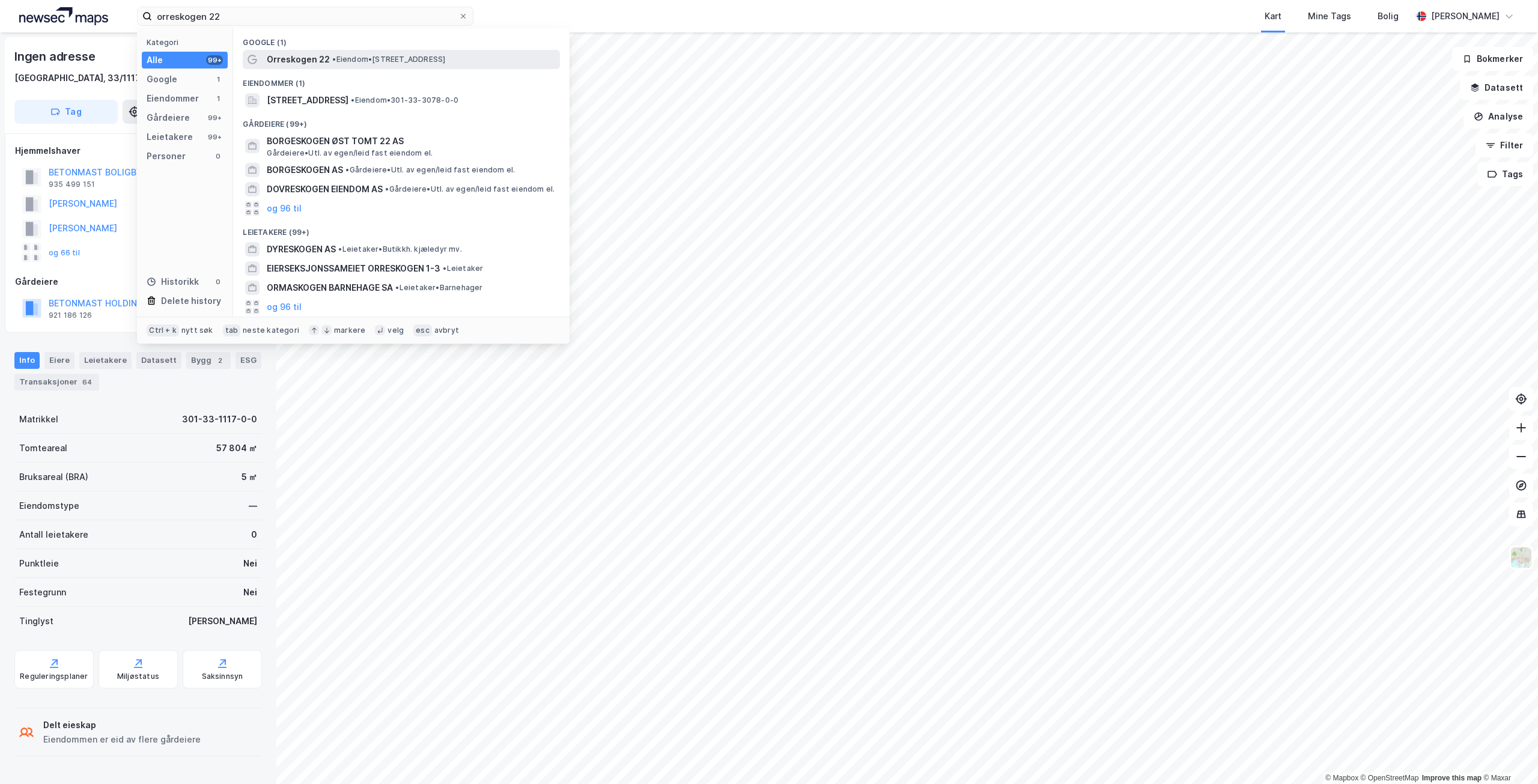
click at [376, 58] on span "• Eiendom • [STREET_ADDRESS]" at bounding box center [388, 59] width 113 height 10
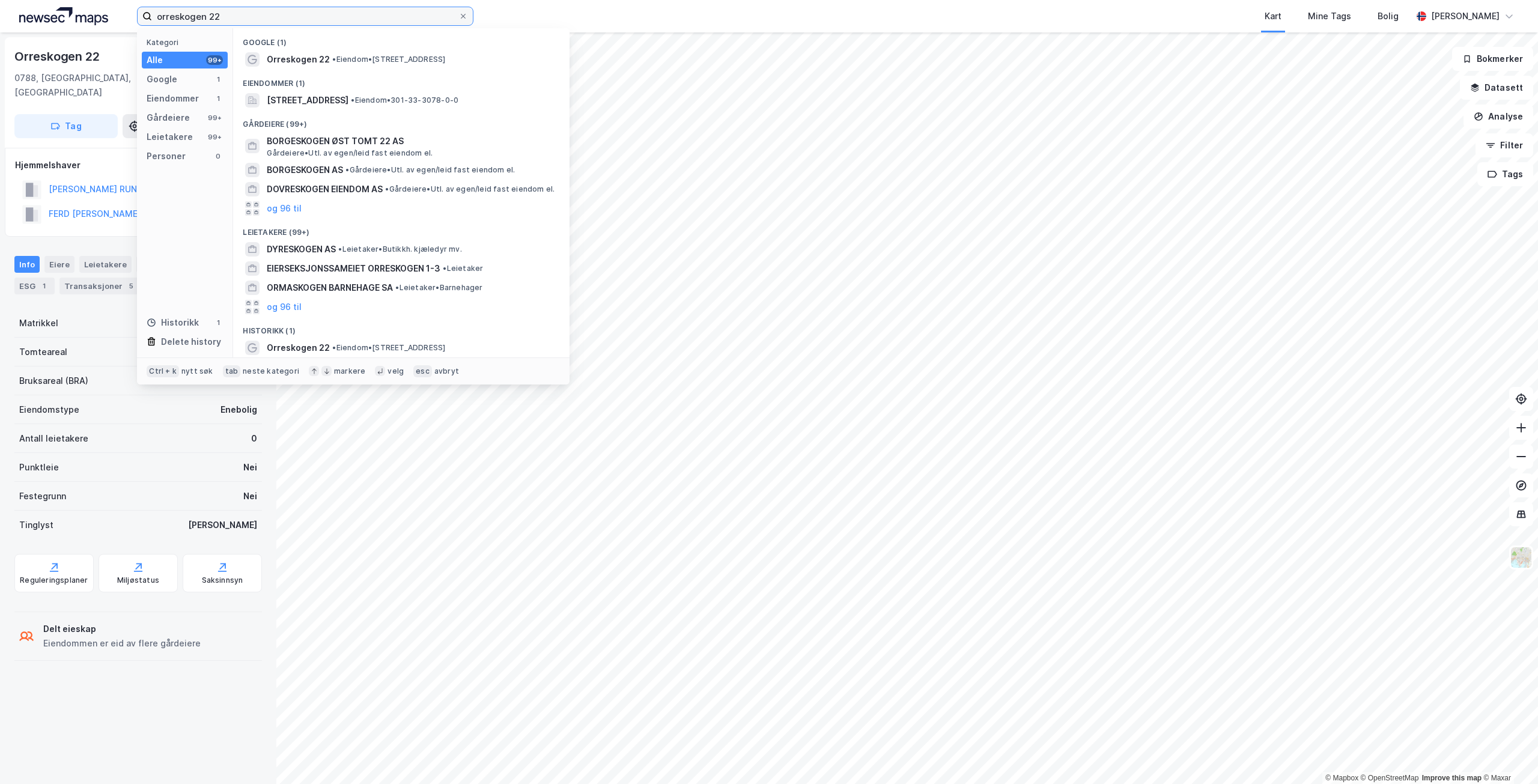
drag, startPoint x: 206, startPoint y: 15, endPoint x: 74, endPoint y: 2, distance: 132.6
click at [87, 12] on div "orreskogen 22 Kategori Alle 99+ Google 1 Eiendommer 1 Gårdeiere 99+ Leietakere …" at bounding box center [769, 16] width 1538 height 32
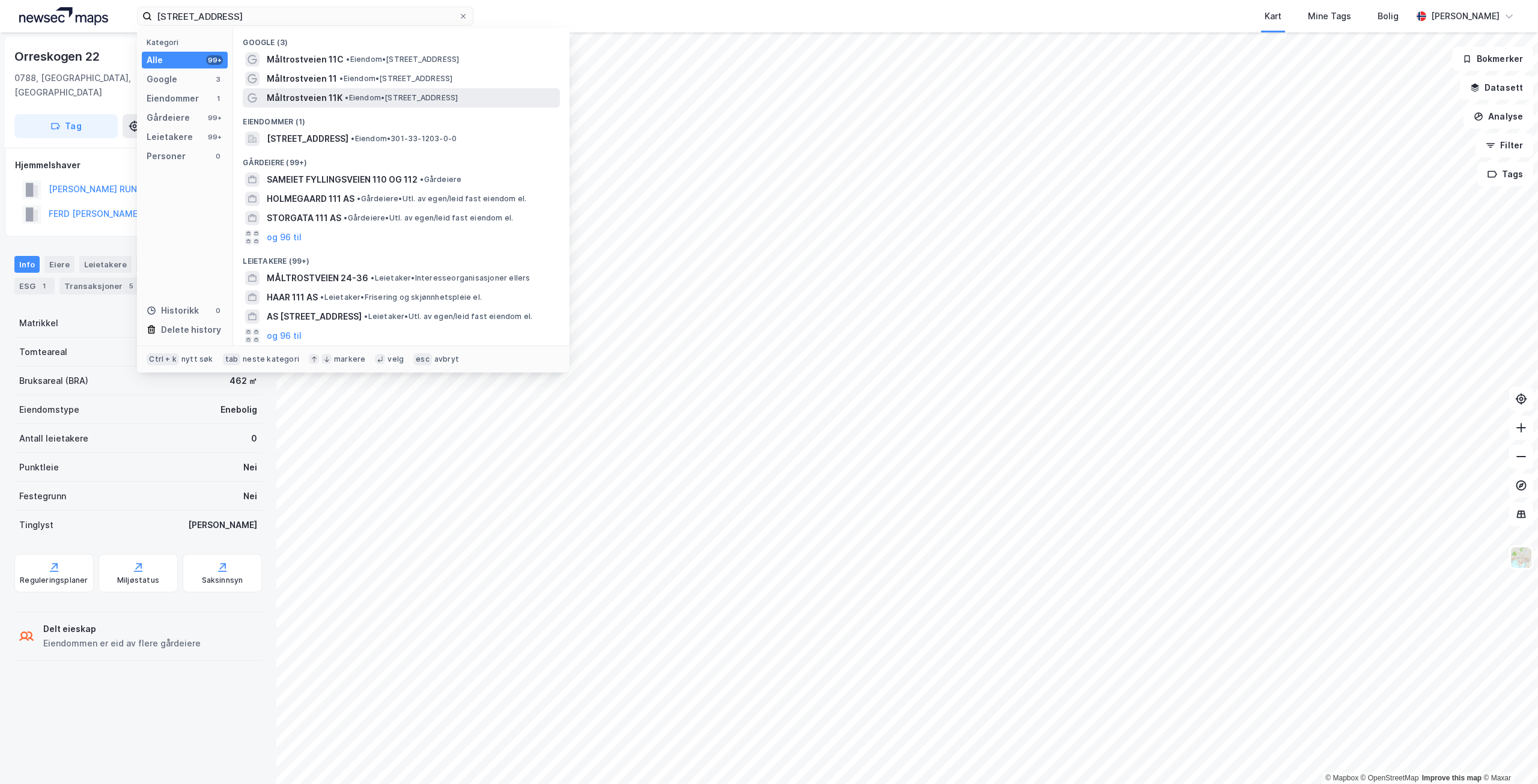
click at [308, 94] on span "Måltrostveien 11K" at bounding box center [304, 98] width 76 height 15
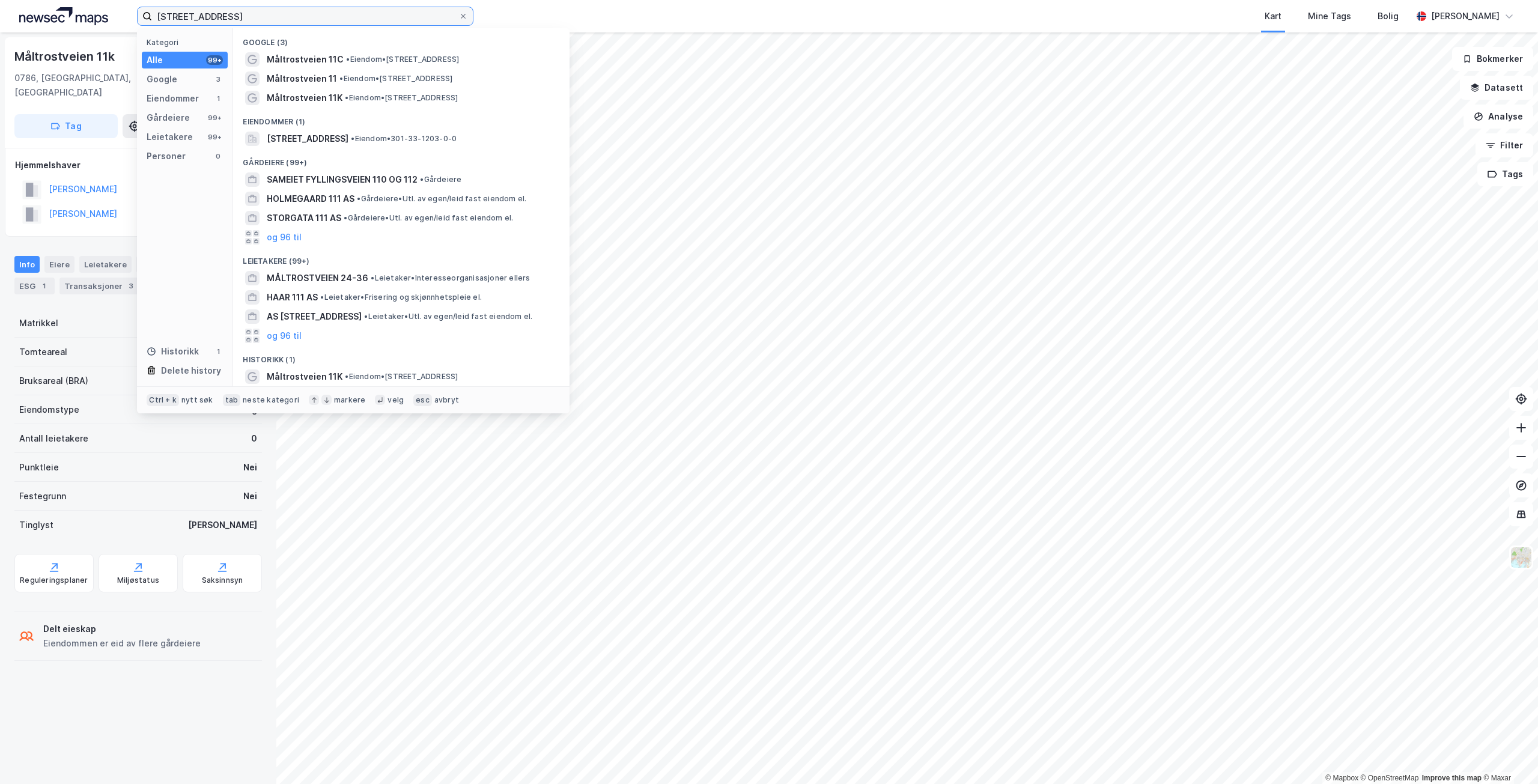
drag, startPoint x: 246, startPoint y: 13, endPoint x: 123, endPoint y: 6, distance: 123.2
click at [123, 13] on div "måltrostveien 11K Kategori Alle 99+ Google 3 Eiendommer 1 Gårdeiere 99+ Leietak…" at bounding box center [769, 16] width 1538 height 32
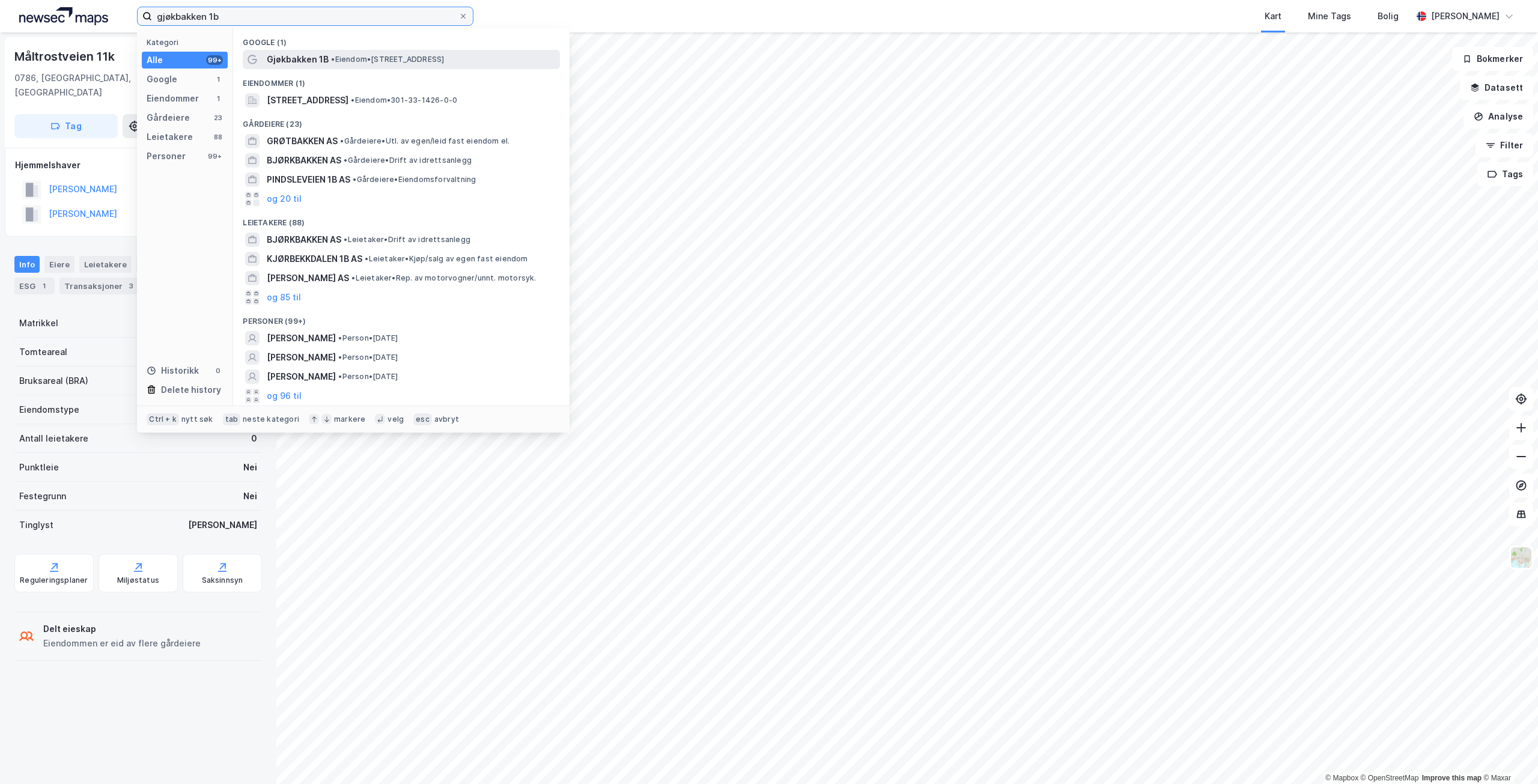
type input "gjøkbakken 1b"
click at [319, 61] on span "Gjøkbakken 1B" at bounding box center [297, 59] width 62 height 15
